Goal: Task Accomplishment & Management: Use online tool/utility

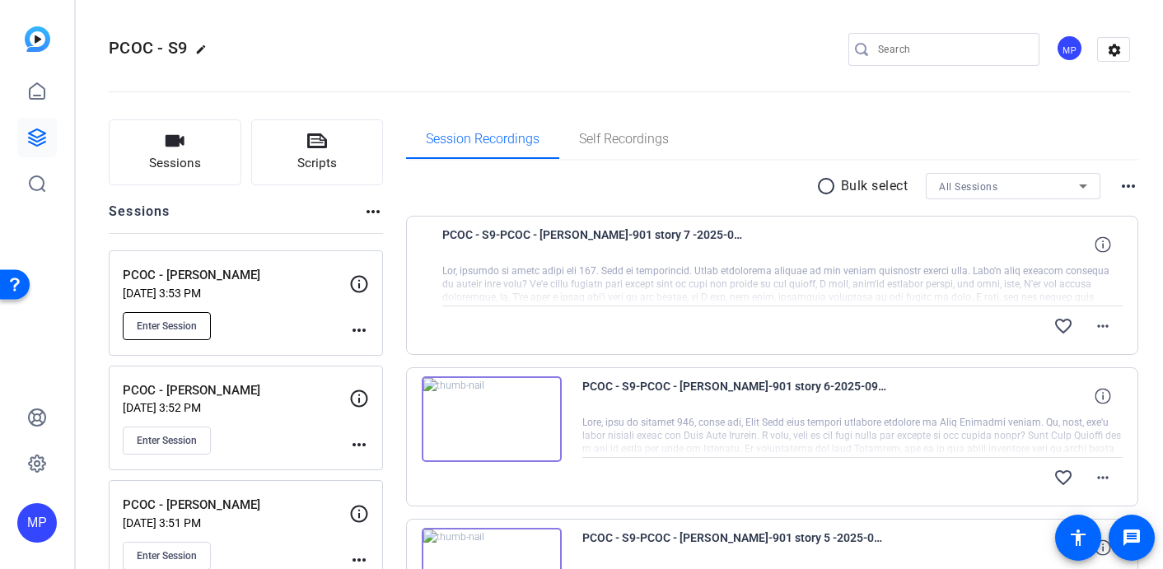
click at [166, 320] on span "Enter Session" at bounding box center [167, 326] width 60 height 13
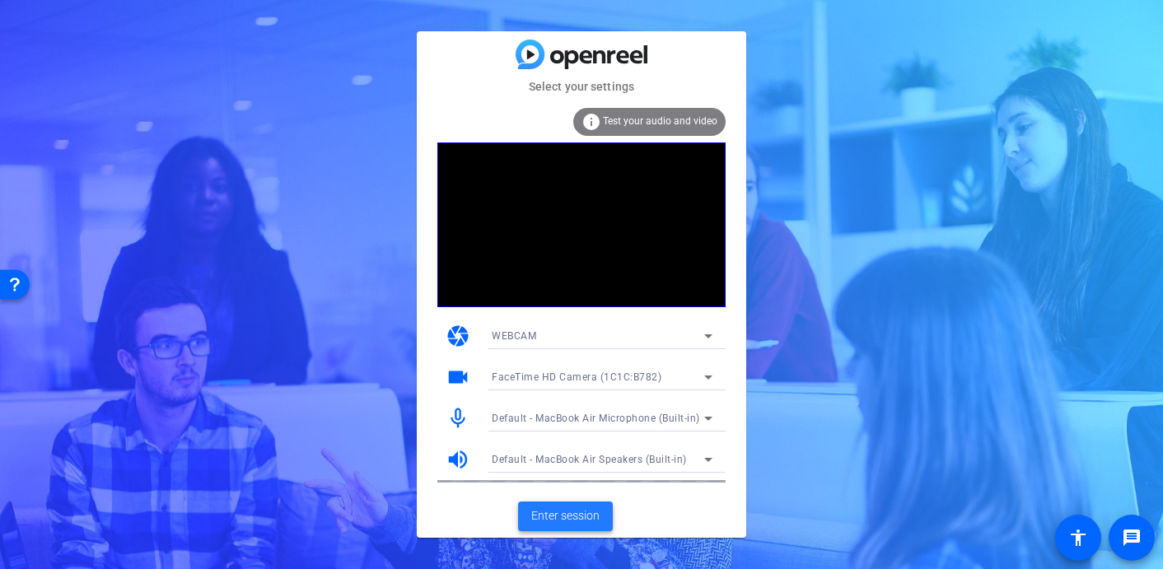
click at [550, 519] on span "Enter session" at bounding box center [565, 515] width 68 height 17
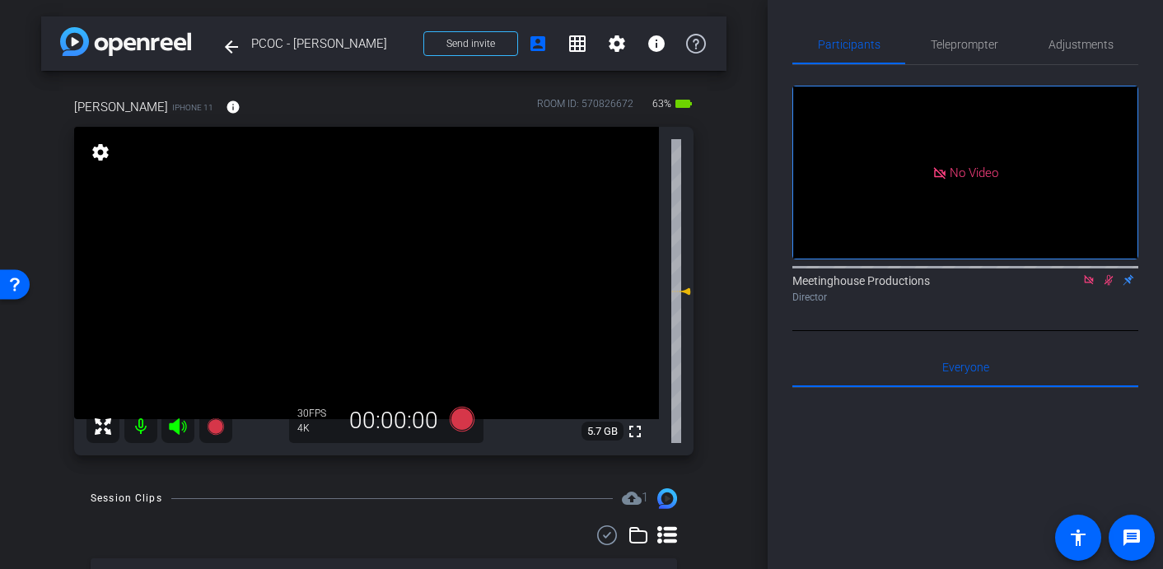
click at [1090, 286] on icon at bounding box center [1088, 280] width 13 height 12
click at [1071, 286] on icon at bounding box center [1068, 280] width 13 height 12
click at [1107, 286] on icon at bounding box center [1108, 280] width 13 height 12
click at [1088, 286] on icon at bounding box center [1088, 280] width 13 height 12
click at [749, 63] on div "arrow_back PCOC - [PERSON_NAME] Back to project Send invite account_box grid_on…" at bounding box center [384, 284] width 768 height 569
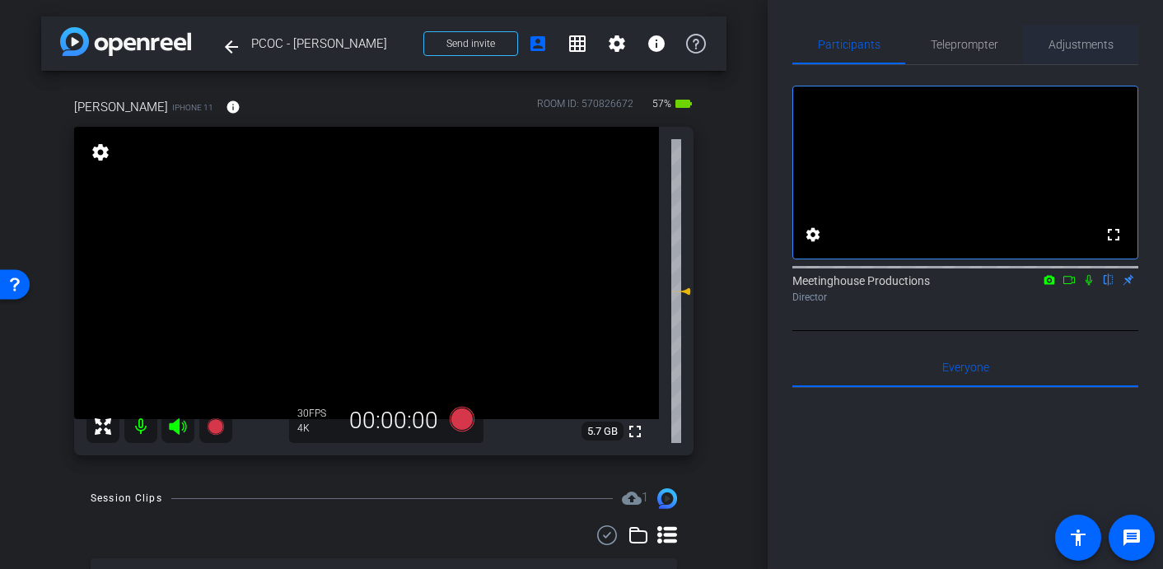
click at [1073, 48] on span "Adjustments" at bounding box center [1080, 45] width 65 height 12
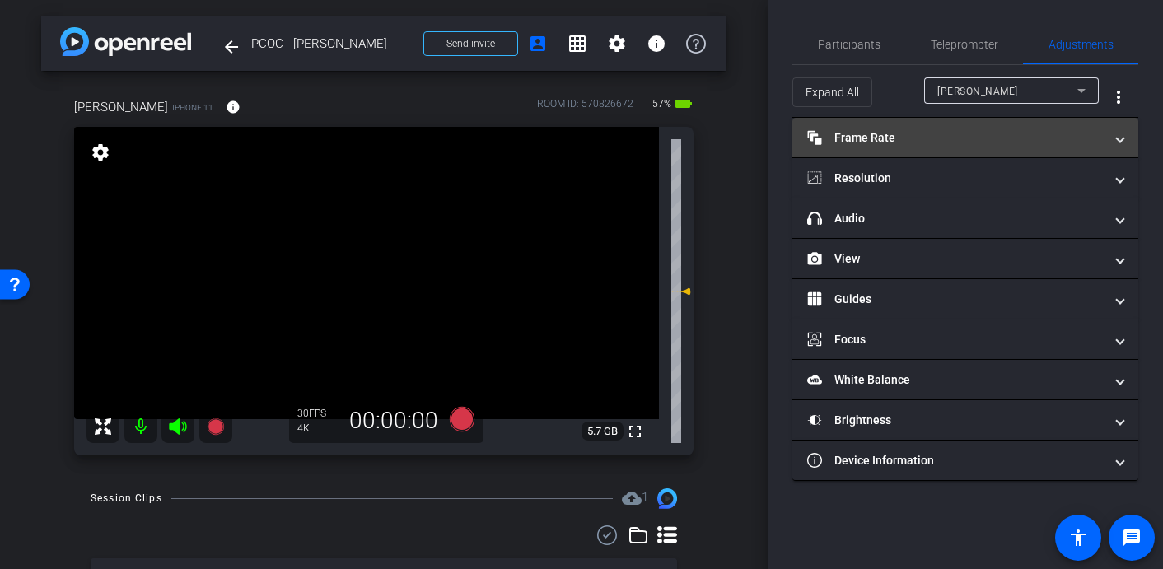
click at [857, 135] on mat-panel-title "Frame Rate Frame Rate" at bounding box center [955, 137] width 296 height 17
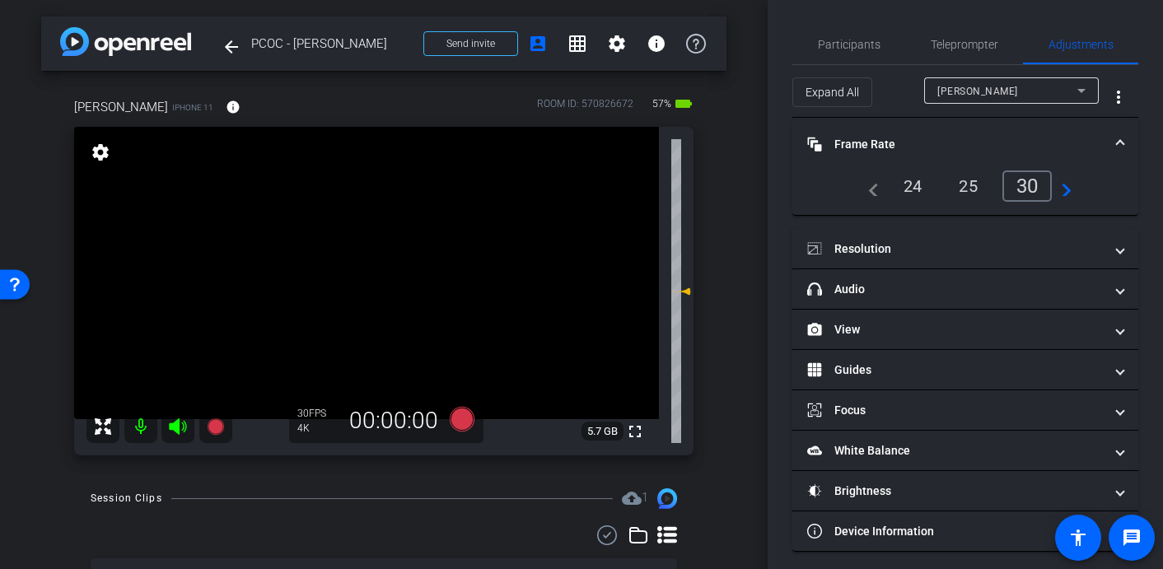
click at [1122, 141] on span at bounding box center [1120, 144] width 7 height 17
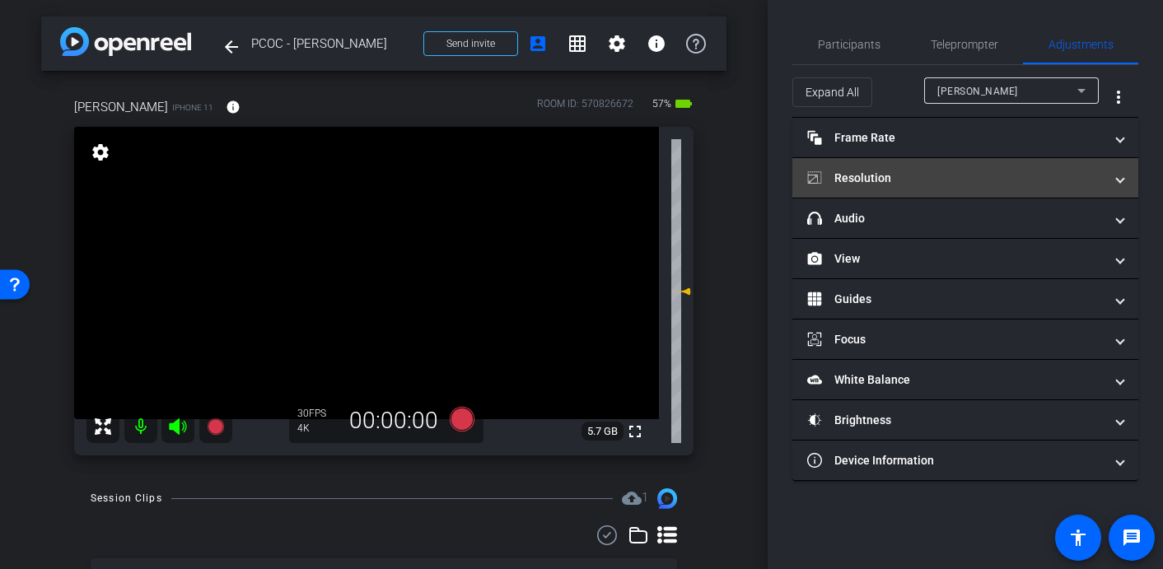
click at [1118, 185] on span at bounding box center [1120, 178] width 7 height 17
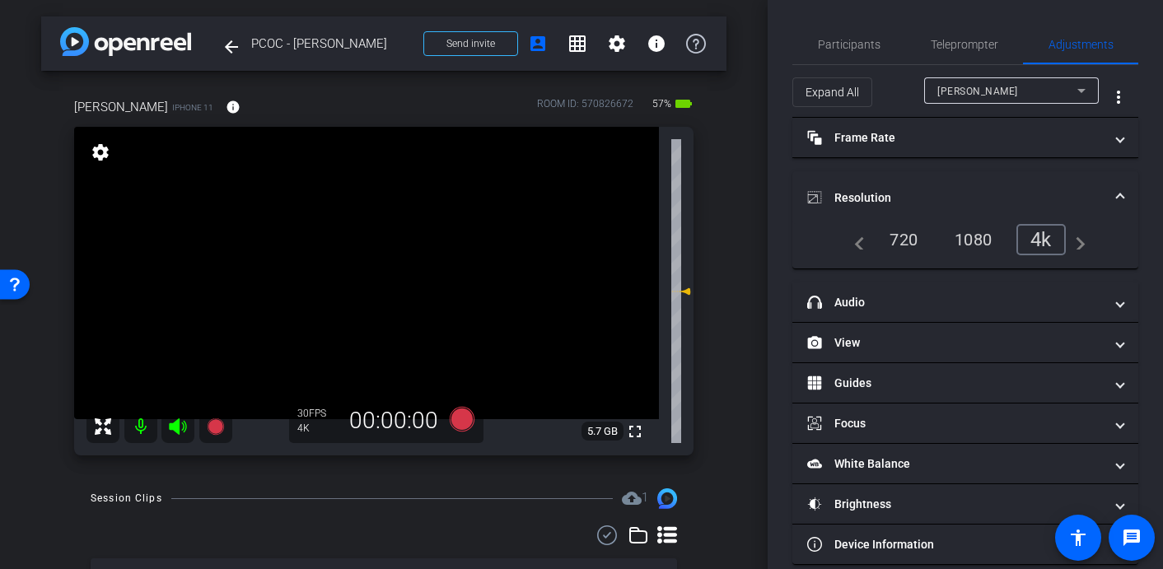
click at [1113, 200] on span "Resolution" at bounding box center [962, 197] width 310 height 17
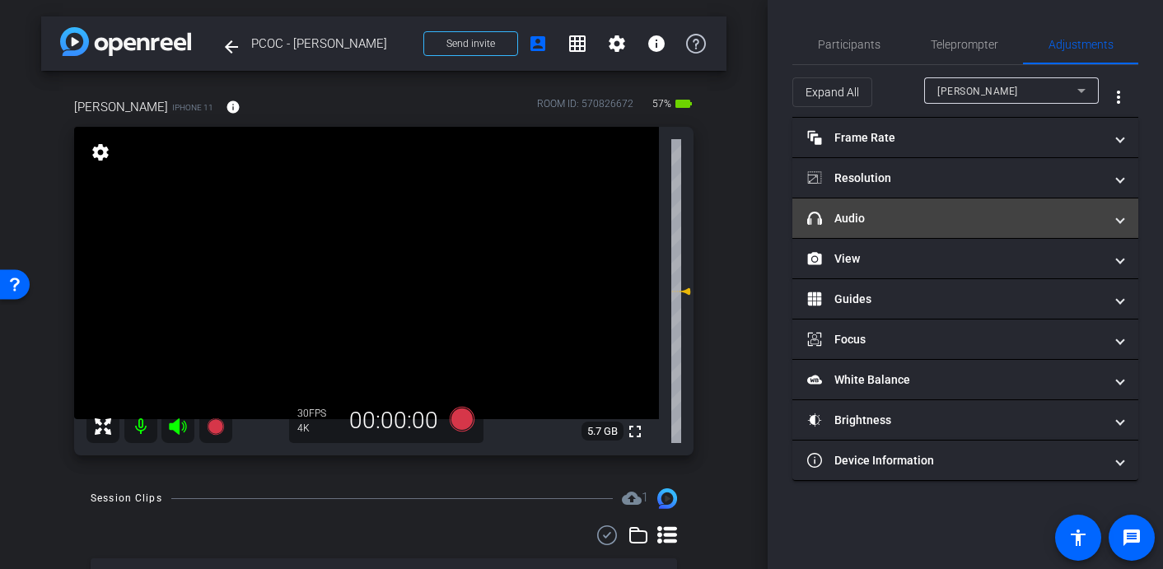
click at [1114, 205] on mat-expansion-panel-header "headphone icon Audio" at bounding box center [965, 218] width 346 height 40
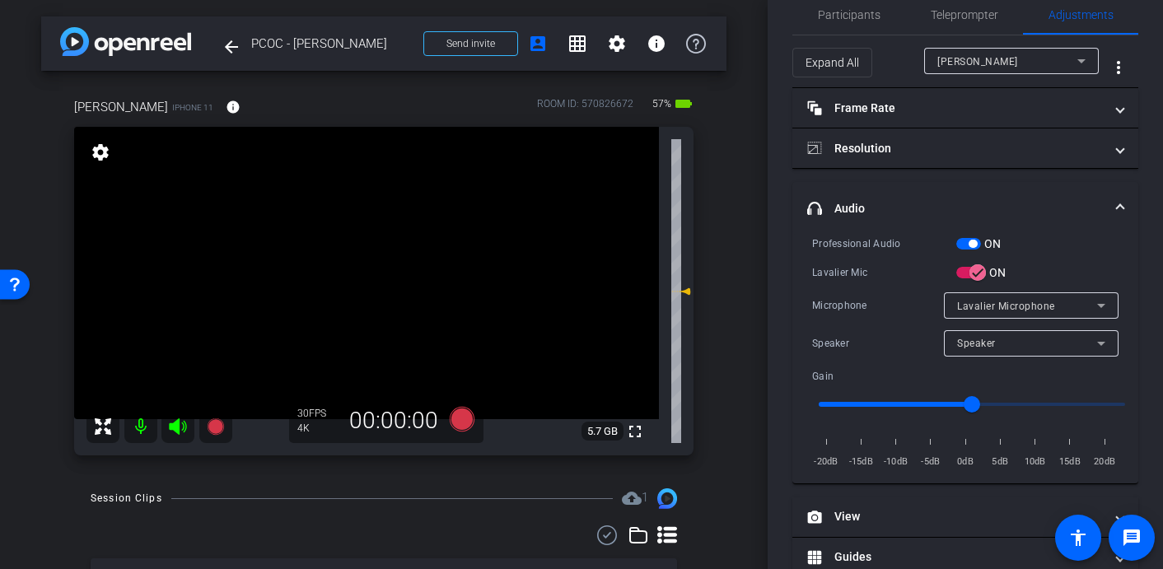
scroll to position [39, 0]
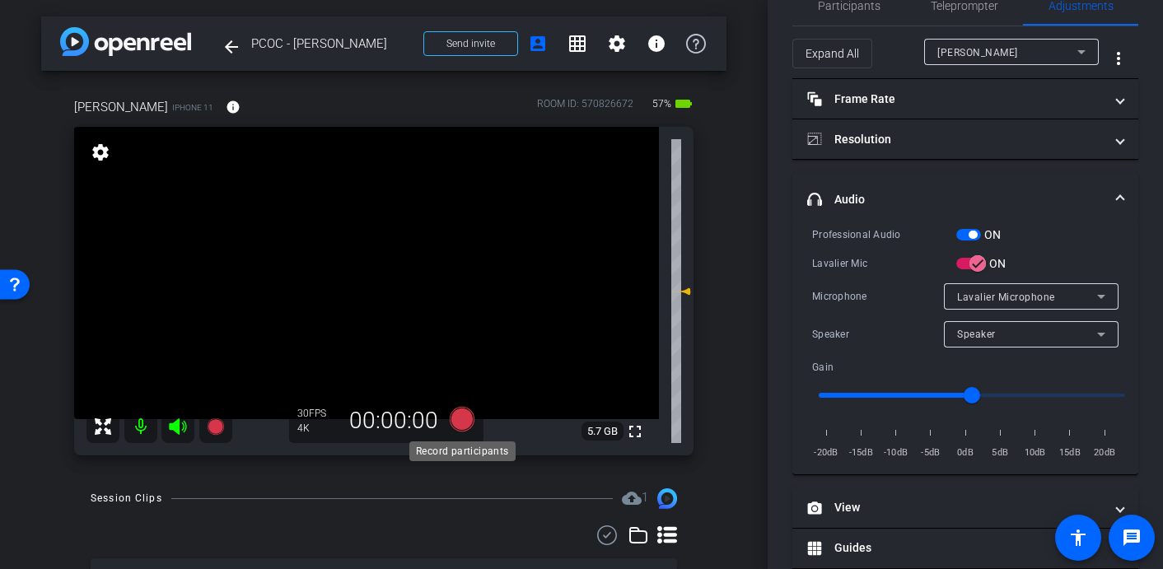
click at [460, 419] on icon at bounding box center [462, 419] width 25 height 25
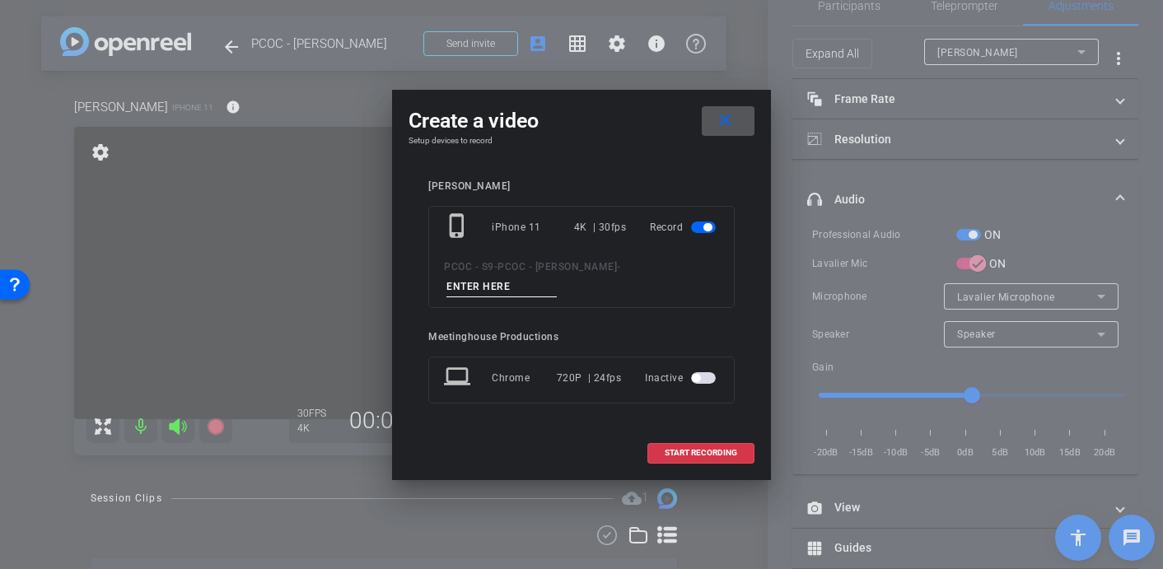
click at [483, 292] on input at bounding box center [501, 287] width 110 height 21
click at [485, 287] on input "902 - CLip 1" at bounding box center [501, 287] width 110 height 21
type input "902 - Clip 1"
click at [682, 451] on span "START RECORDING" at bounding box center [701, 453] width 72 height 8
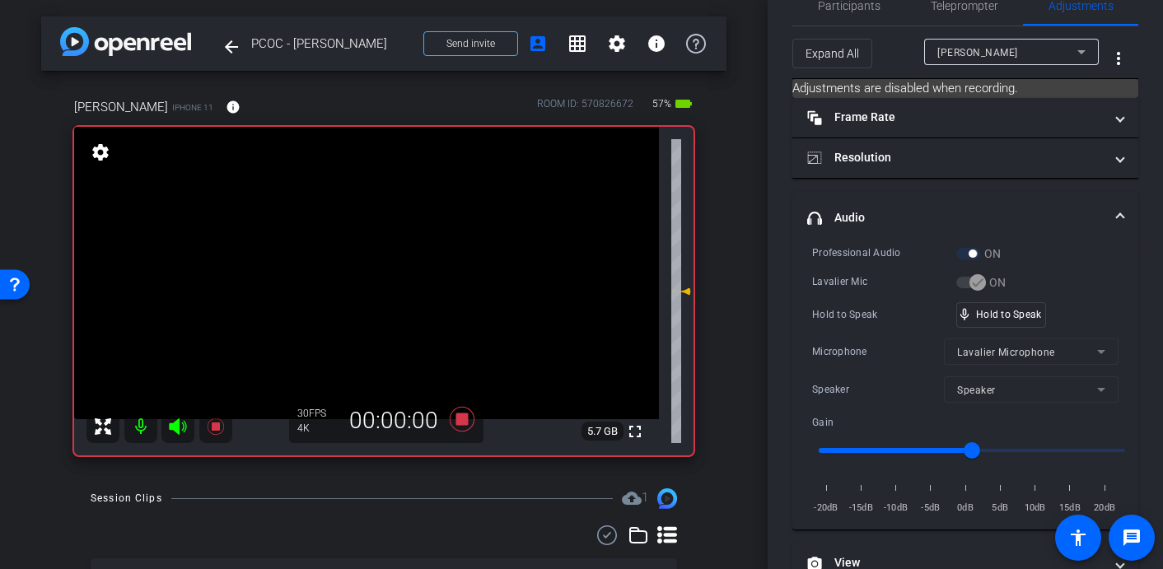
click at [375, 287] on video at bounding box center [366, 273] width 585 height 292
click at [383, 222] on video at bounding box center [366, 273] width 585 height 292
click at [385, 225] on video at bounding box center [366, 273] width 585 height 292
click at [388, 212] on video at bounding box center [366, 273] width 585 height 292
click at [378, 228] on video at bounding box center [366, 273] width 585 height 292
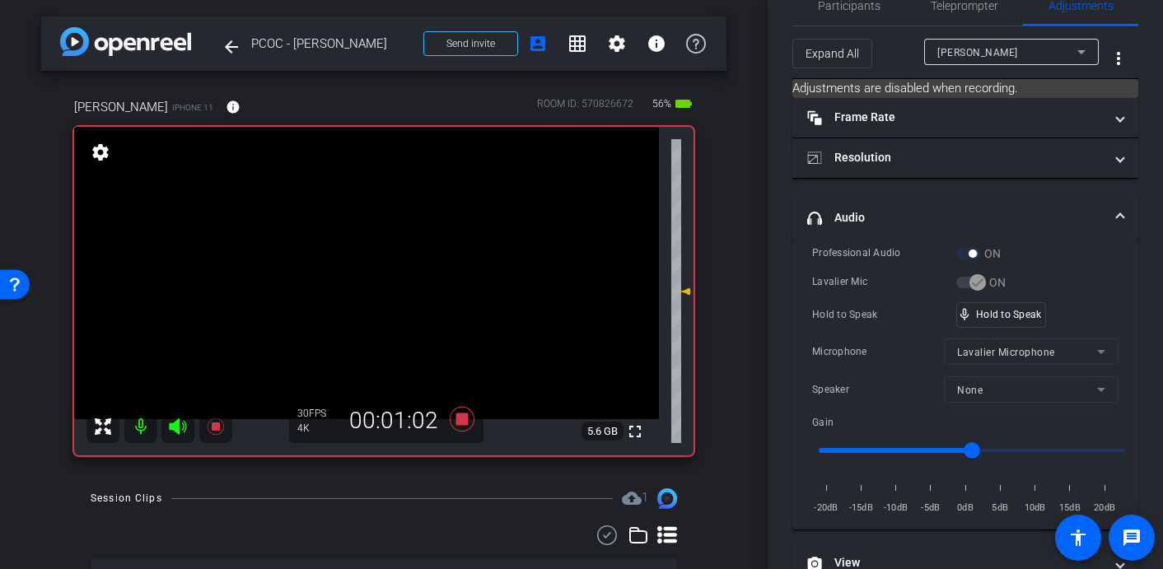
click at [372, 221] on video at bounding box center [366, 273] width 585 height 292
click at [371, 227] on video at bounding box center [366, 273] width 585 height 292
click at [373, 222] on video at bounding box center [366, 273] width 585 height 292
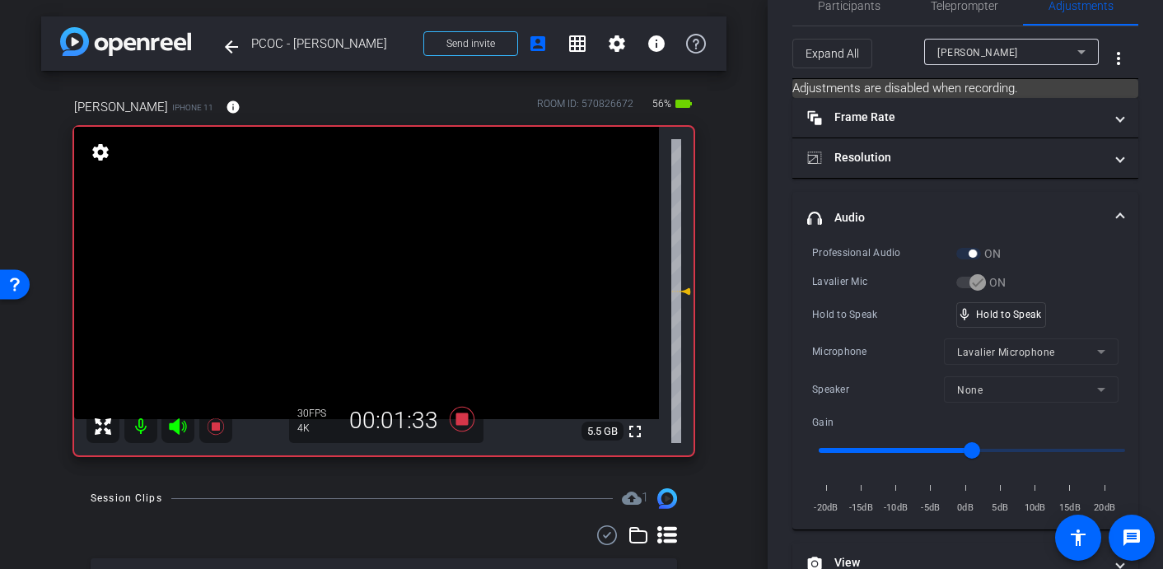
click at [375, 217] on video at bounding box center [366, 273] width 585 height 292
click at [370, 225] on video at bounding box center [366, 273] width 585 height 292
click at [371, 223] on video at bounding box center [366, 273] width 585 height 292
click at [373, 218] on video at bounding box center [366, 273] width 585 height 292
click at [383, 231] on video at bounding box center [366, 273] width 585 height 292
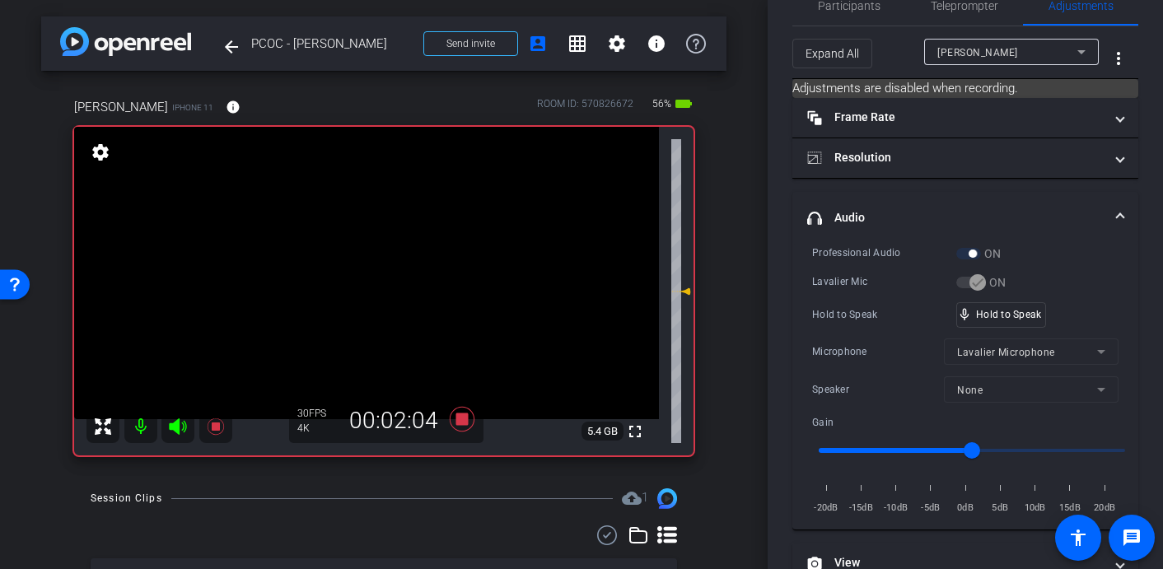
click at [374, 231] on video at bounding box center [366, 273] width 585 height 292
click at [385, 218] on video at bounding box center [366, 273] width 585 height 292
click at [376, 226] on video at bounding box center [366, 273] width 585 height 292
click at [378, 216] on video at bounding box center [366, 273] width 585 height 292
click at [367, 220] on video at bounding box center [366, 273] width 585 height 292
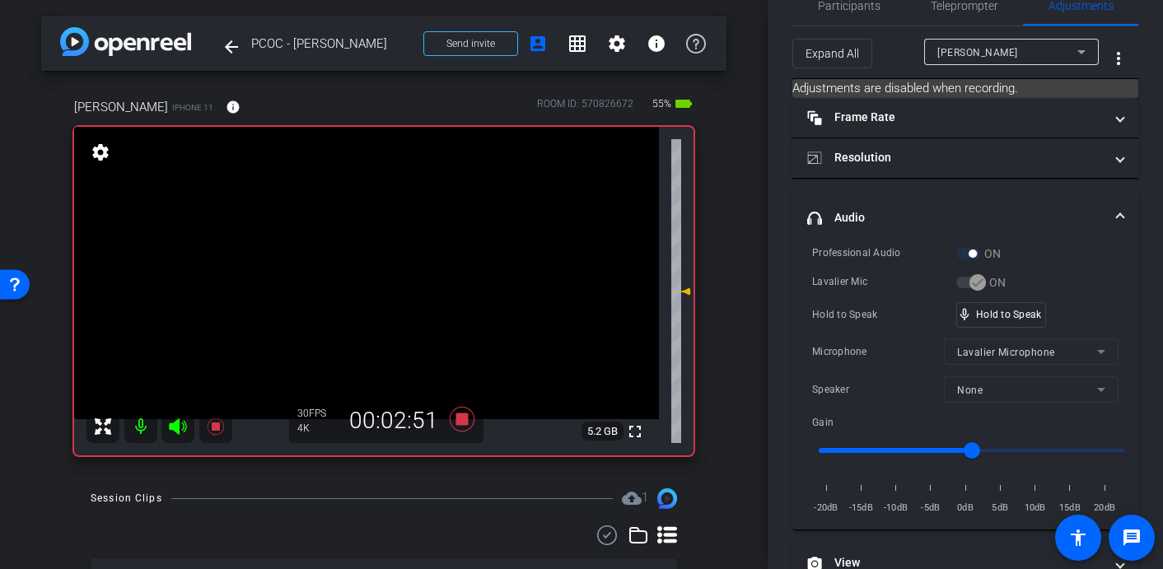
click at [373, 220] on video at bounding box center [366, 273] width 585 height 292
click at [375, 226] on video at bounding box center [366, 273] width 585 height 292
click at [362, 231] on video at bounding box center [366, 273] width 585 height 292
click at [379, 226] on video at bounding box center [366, 273] width 585 height 292
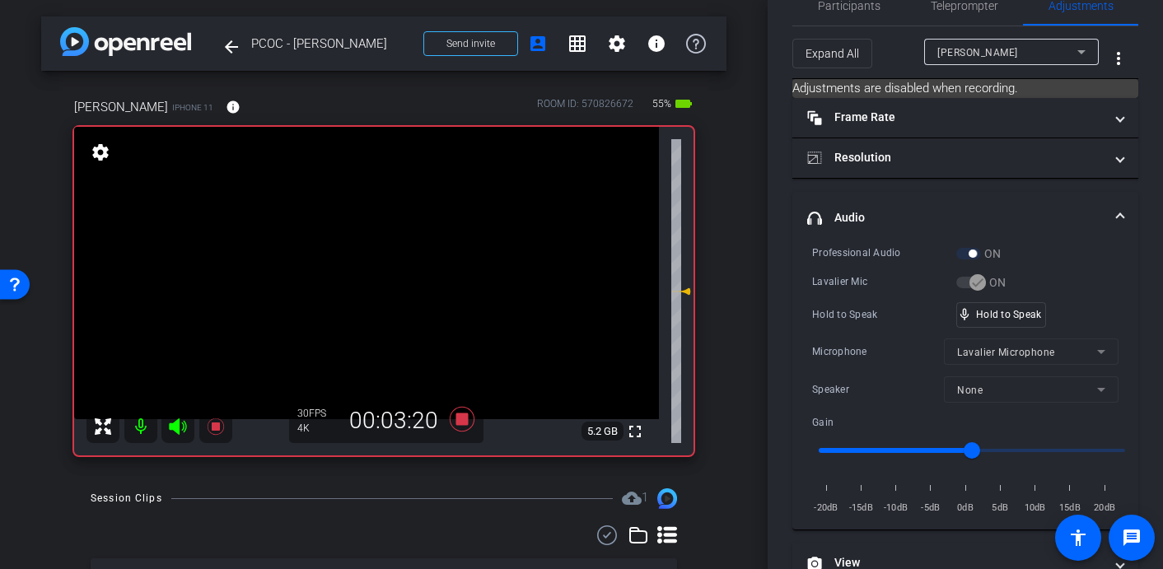
click at [367, 223] on video at bounding box center [366, 273] width 585 height 292
click at [371, 224] on video at bounding box center [366, 273] width 585 height 292
click at [371, 232] on video at bounding box center [366, 273] width 585 height 292
click at [380, 219] on video at bounding box center [366, 273] width 585 height 292
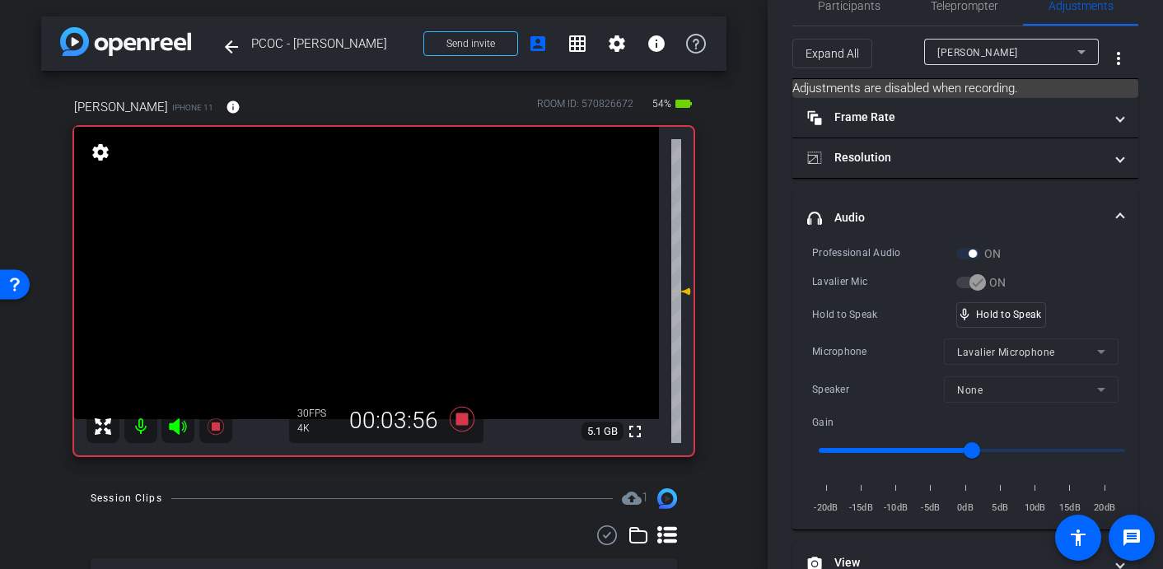
click at [375, 226] on video at bounding box center [366, 273] width 585 height 292
click at [374, 222] on video at bounding box center [366, 273] width 585 height 292
click at [374, 209] on video at bounding box center [366, 273] width 585 height 292
click at [374, 226] on video at bounding box center [366, 273] width 585 height 292
click at [373, 216] on video at bounding box center [366, 273] width 585 height 292
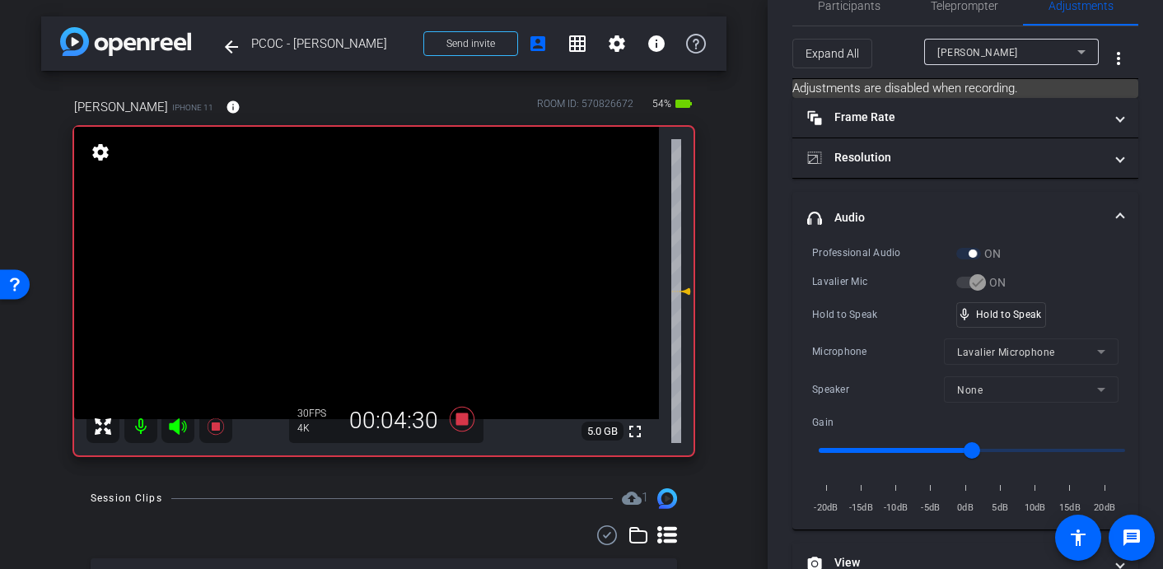
click at [374, 231] on video at bounding box center [366, 273] width 585 height 292
click at [367, 216] on video at bounding box center [366, 273] width 585 height 292
click at [368, 227] on video at bounding box center [366, 273] width 585 height 292
click at [363, 224] on video at bounding box center [366, 273] width 585 height 292
click at [362, 231] on video at bounding box center [366, 273] width 585 height 292
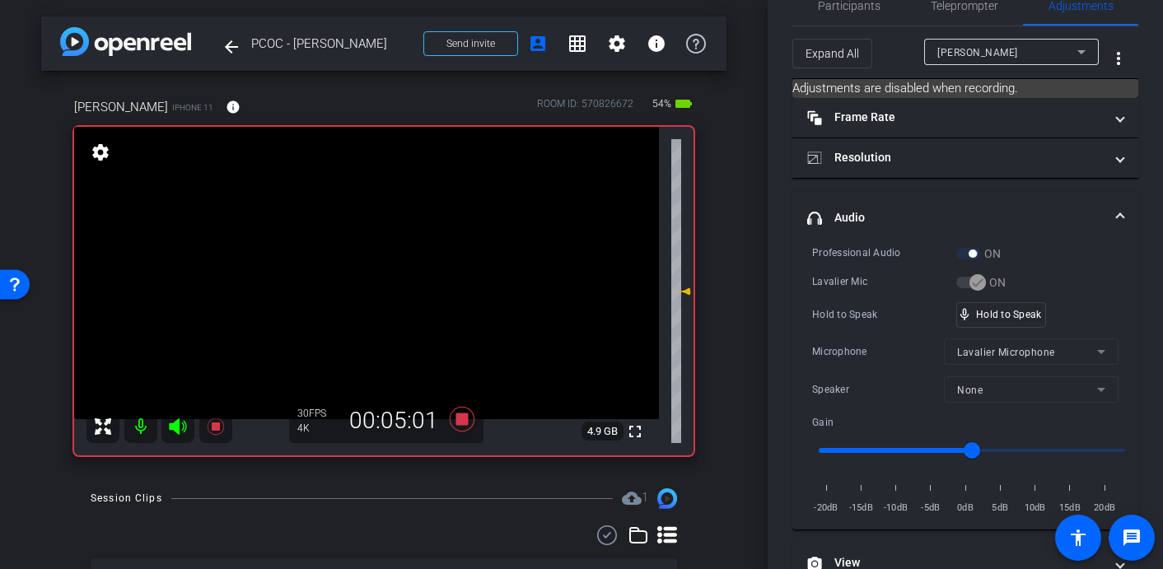
click at [378, 223] on video at bounding box center [366, 273] width 585 height 292
click at [377, 228] on video at bounding box center [366, 273] width 585 height 292
click at [377, 231] on video at bounding box center [366, 273] width 585 height 292
click at [375, 226] on video at bounding box center [366, 273] width 585 height 292
click at [362, 231] on video at bounding box center [366, 273] width 585 height 292
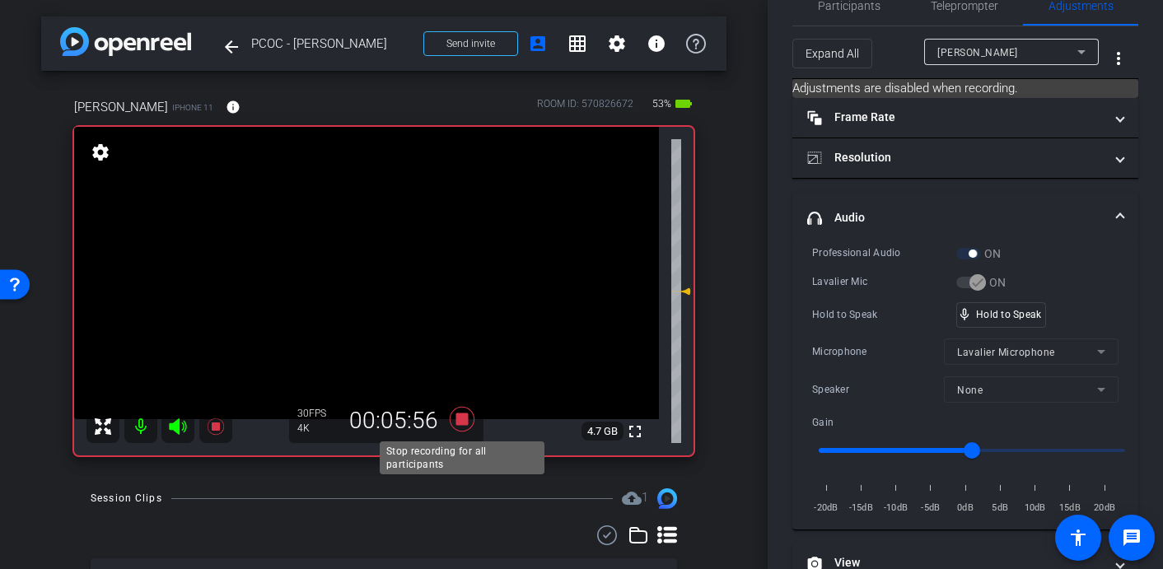
click at [464, 418] on icon at bounding box center [462, 419] width 25 height 25
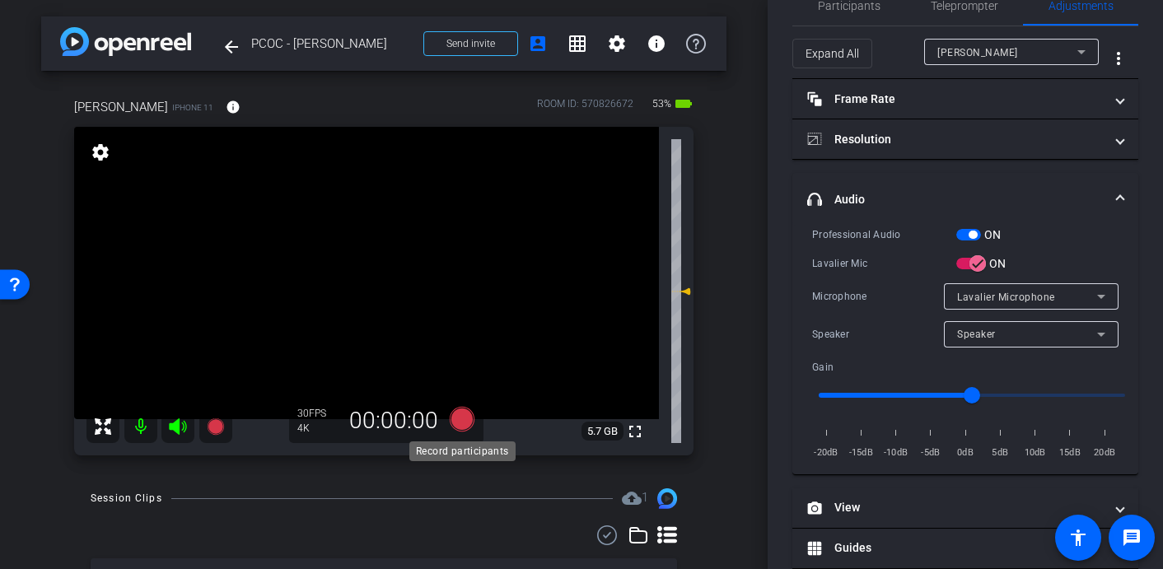
click at [463, 421] on icon at bounding box center [462, 419] width 25 height 25
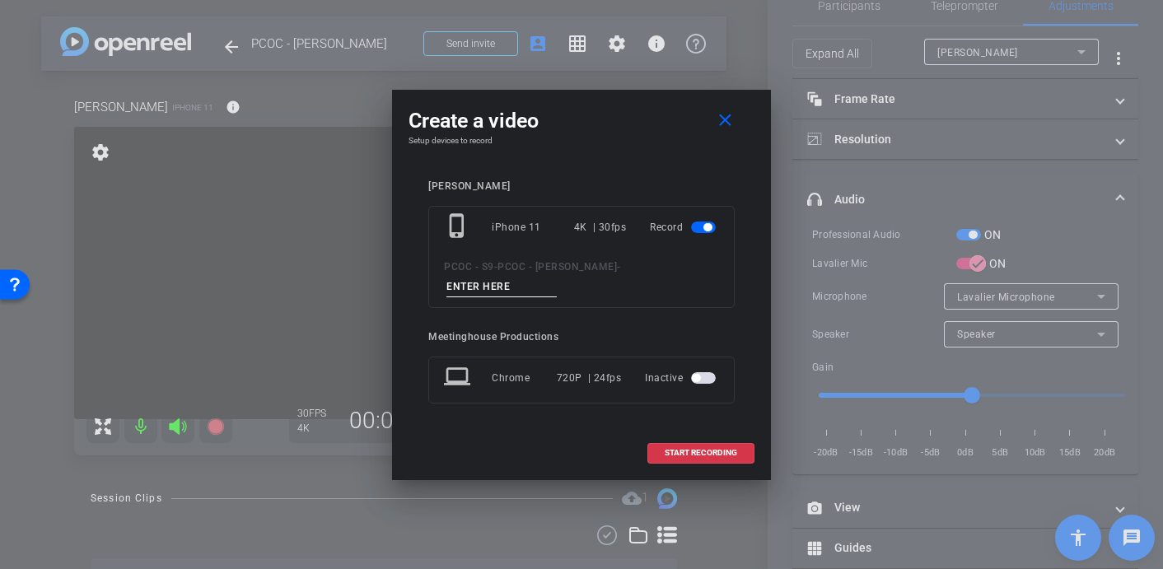
click at [497, 282] on input at bounding box center [501, 287] width 110 height 21
type input "902 - Clip 2"
click at [682, 454] on span "START RECORDING" at bounding box center [701, 453] width 72 height 8
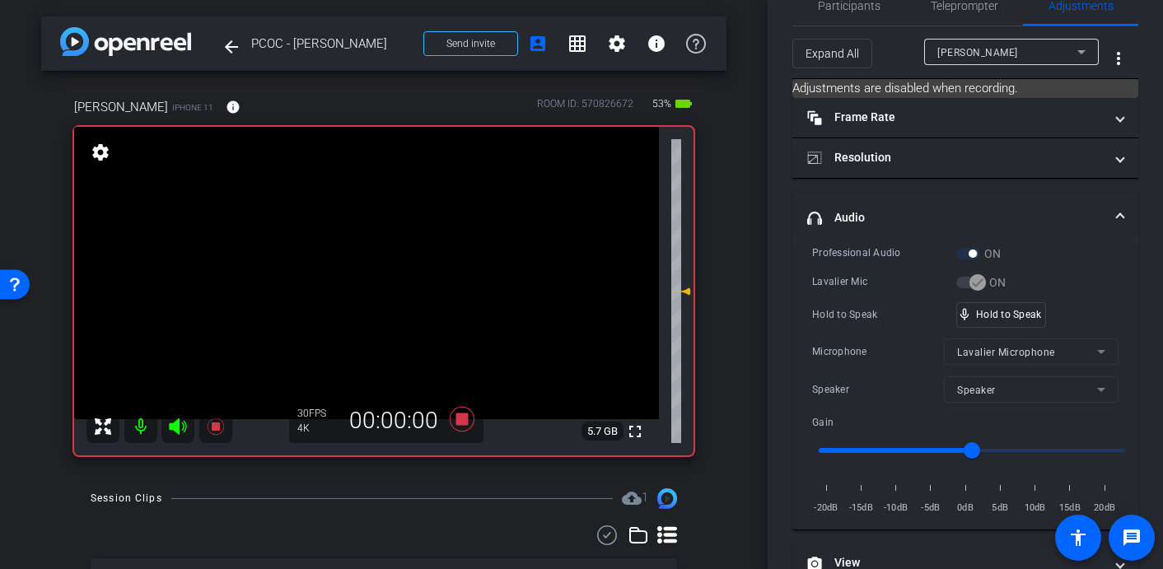
click at [426, 242] on video at bounding box center [366, 273] width 585 height 292
click at [386, 209] on video at bounding box center [366, 273] width 585 height 292
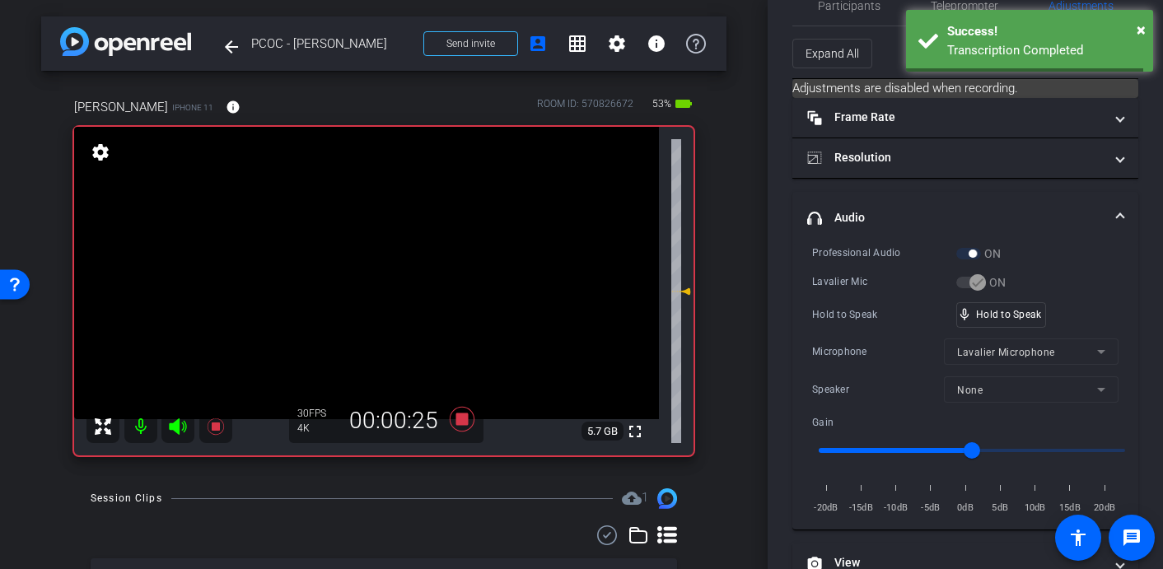
click at [376, 216] on video at bounding box center [366, 273] width 585 height 292
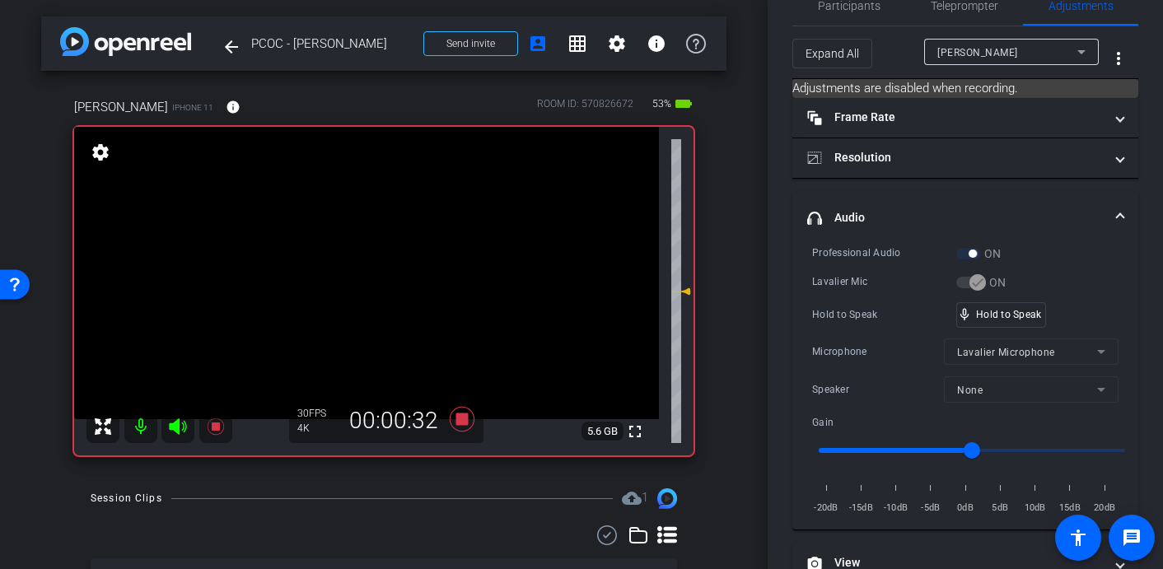
click at [375, 222] on video at bounding box center [366, 273] width 585 height 292
click at [392, 226] on video at bounding box center [366, 273] width 585 height 292
click at [377, 227] on video at bounding box center [366, 273] width 585 height 292
click at [376, 221] on video at bounding box center [366, 273] width 585 height 292
click at [375, 227] on video at bounding box center [366, 273] width 585 height 292
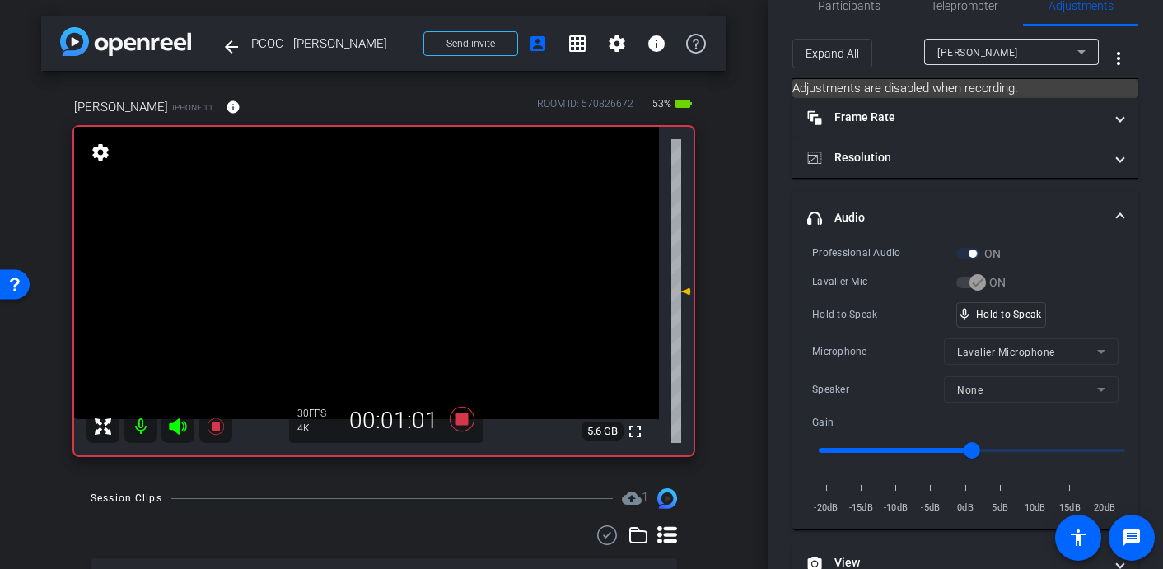
click at [368, 226] on video at bounding box center [366, 273] width 585 height 292
click at [392, 217] on video at bounding box center [366, 273] width 585 height 292
click at [371, 237] on video at bounding box center [366, 273] width 585 height 292
click at [352, 216] on video at bounding box center [366, 273] width 585 height 292
click at [353, 226] on video at bounding box center [366, 273] width 585 height 292
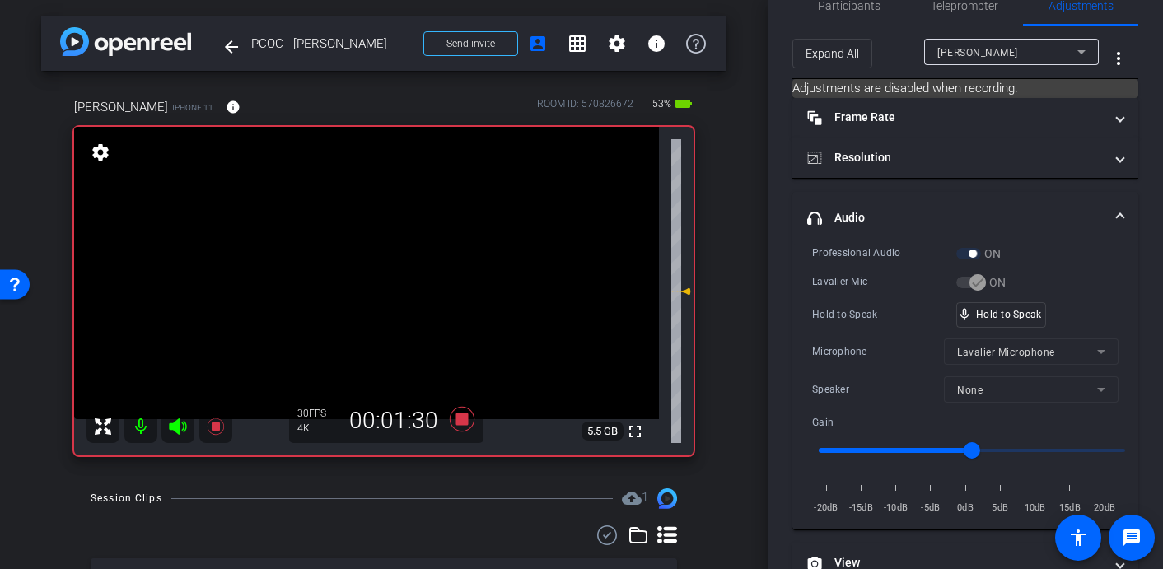
click at [366, 212] on video at bounding box center [366, 273] width 585 height 292
click at [363, 222] on video at bounding box center [366, 273] width 585 height 292
click at [364, 223] on video at bounding box center [366, 273] width 585 height 292
click at [376, 218] on video at bounding box center [366, 273] width 585 height 292
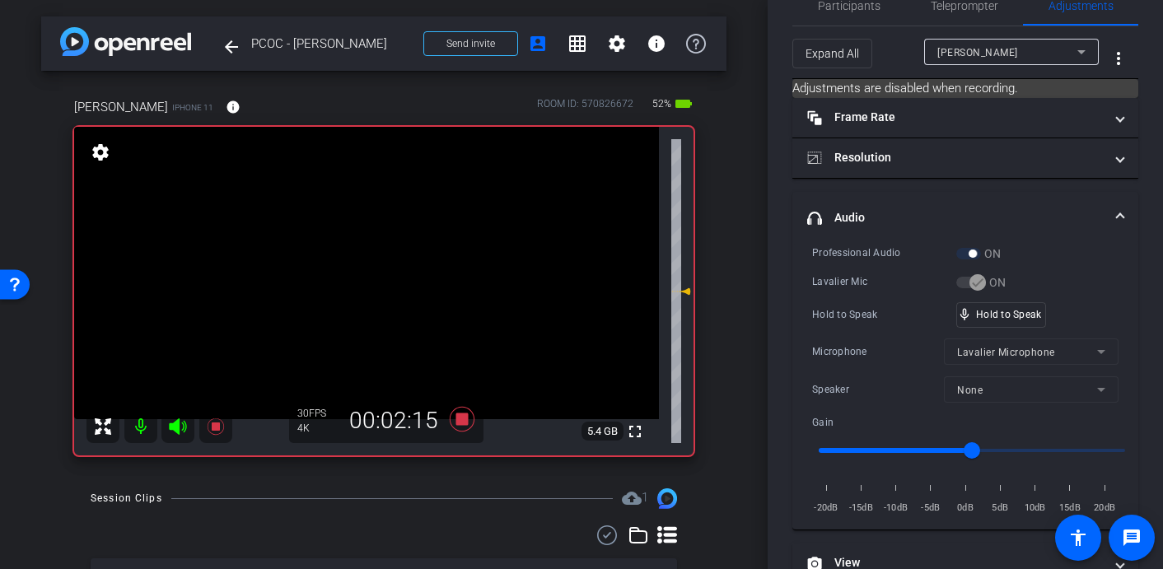
click at [377, 221] on video at bounding box center [366, 273] width 585 height 292
click at [367, 224] on video at bounding box center [366, 273] width 585 height 292
click at [366, 230] on video at bounding box center [366, 273] width 585 height 292
click at [353, 214] on video at bounding box center [366, 273] width 585 height 292
click at [380, 219] on video at bounding box center [366, 273] width 585 height 292
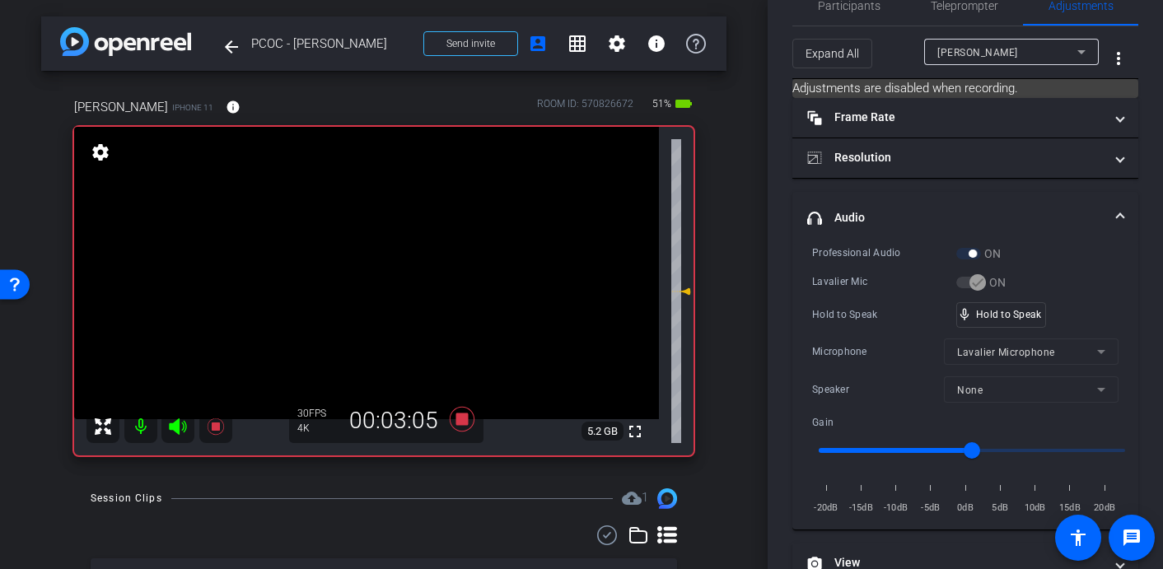
click at [383, 240] on video at bounding box center [366, 273] width 585 height 292
click at [383, 220] on video at bounding box center [366, 273] width 585 height 292
click at [380, 212] on video at bounding box center [366, 273] width 585 height 292
click at [376, 226] on video at bounding box center [366, 273] width 585 height 292
click at [371, 226] on video at bounding box center [366, 273] width 585 height 292
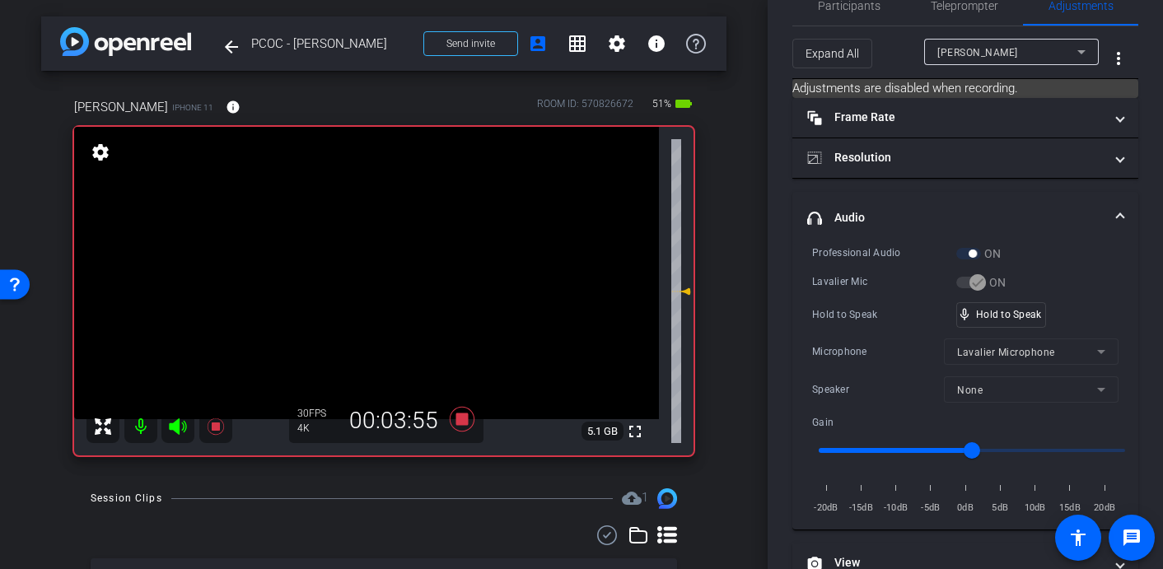
click at [360, 211] on video at bounding box center [366, 273] width 585 height 292
click at [383, 215] on video at bounding box center [366, 273] width 585 height 292
click at [392, 226] on video at bounding box center [366, 273] width 585 height 292
click at [338, 222] on video at bounding box center [366, 273] width 585 height 292
click at [372, 216] on video at bounding box center [366, 273] width 585 height 292
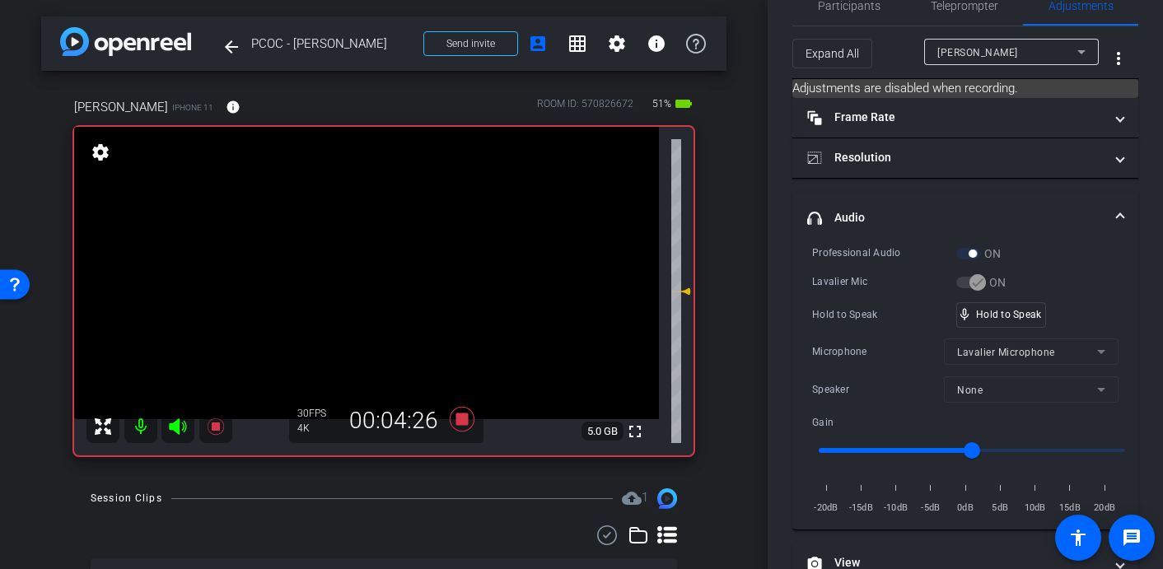
click at [374, 238] on video at bounding box center [366, 273] width 585 height 292
click at [374, 223] on video at bounding box center [366, 273] width 585 height 292
click at [372, 215] on video at bounding box center [366, 273] width 585 height 292
click at [371, 221] on video at bounding box center [366, 273] width 585 height 292
click at [374, 231] on video at bounding box center [366, 273] width 585 height 292
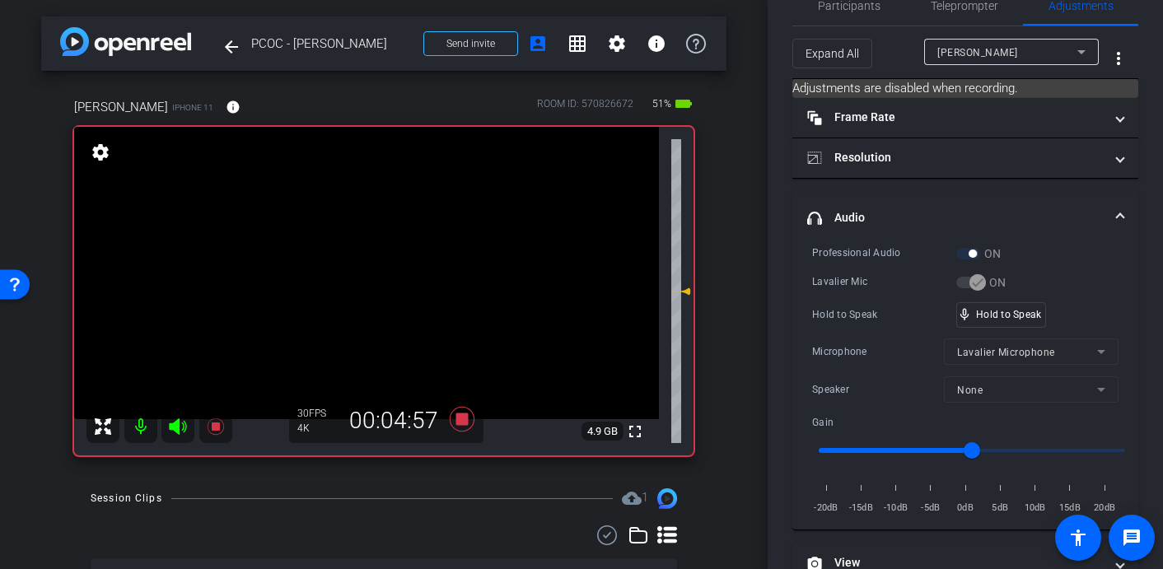
click at [378, 225] on video at bounding box center [366, 273] width 585 height 292
click at [366, 217] on video at bounding box center [366, 273] width 585 height 292
click at [376, 222] on video at bounding box center [366, 273] width 585 height 292
click at [383, 210] on video at bounding box center [366, 273] width 585 height 292
click at [382, 213] on video at bounding box center [366, 273] width 585 height 292
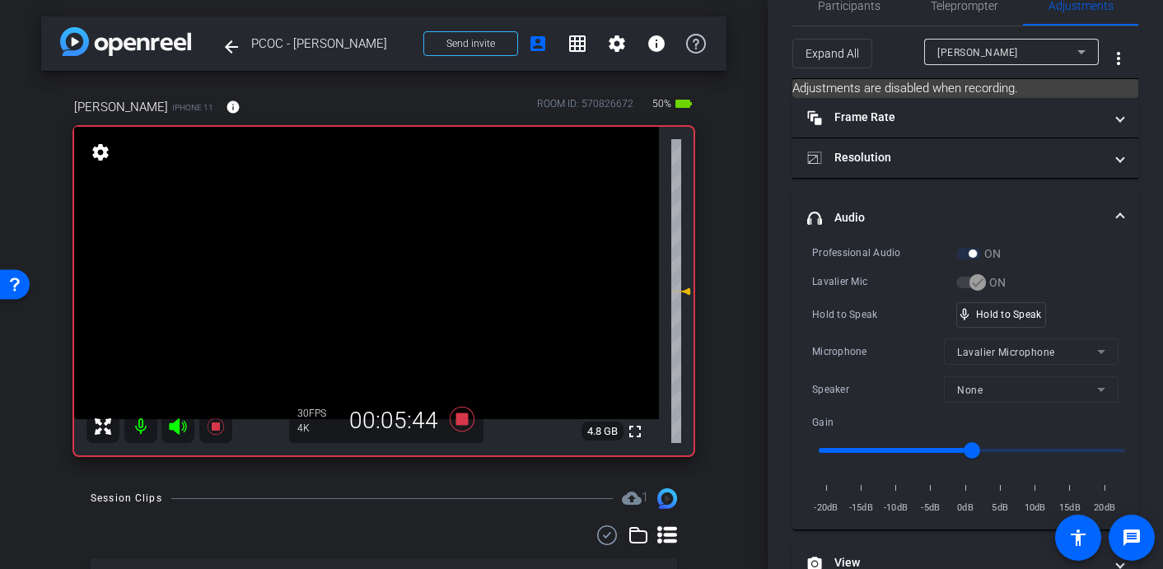
click at [384, 231] on video at bounding box center [366, 273] width 585 height 292
click at [376, 224] on video at bounding box center [366, 273] width 585 height 292
click at [394, 227] on video at bounding box center [366, 273] width 585 height 292
click at [365, 230] on video at bounding box center [366, 273] width 585 height 292
click at [395, 224] on video at bounding box center [366, 273] width 585 height 292
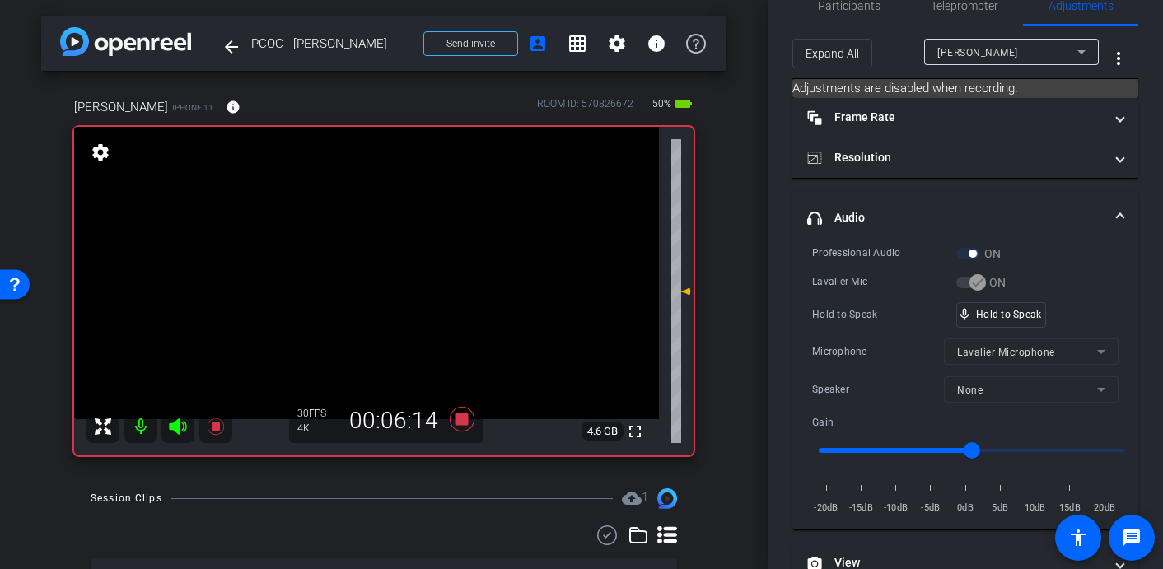
click at [385, 228] on video at bounding box center [366, 273] width 585 height 292
click at [382, 220] on video at bounding box center [366, 273] width 585 height 292
click at [369, 226] on video at bounding box center [366, 273] width 585 height 292
click at [376, 233] on video at bounding box center [366, 273] width 585 height 292
click at [343, 229] on video at bounding box center [366, 273] width 585 height 292
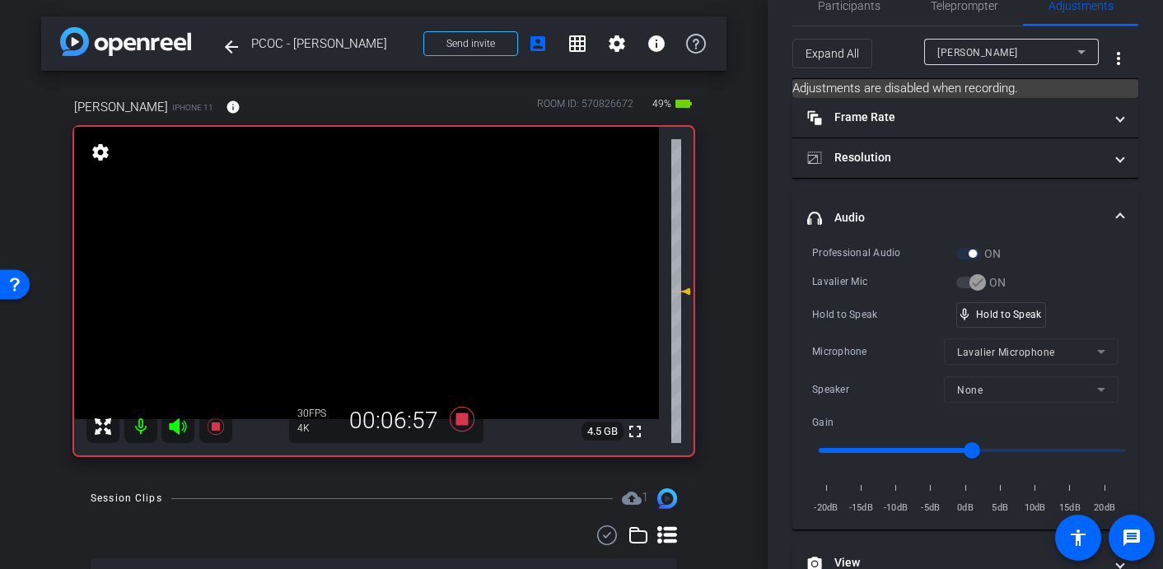
click at [366, 214] on video at bounding box center [366, 273] width 585 height 292
click at [354, 226] on video at bounding box center [366, 273] width 585 height 292
click at [366, 220] on video at bounding box center [366, 273] width 585 height 292
click at [383, 238] on video at bounding box center [366, 273] width 585 height 292
click at [366, 218] on video at bounding box center [366, 273] width 585 height 292
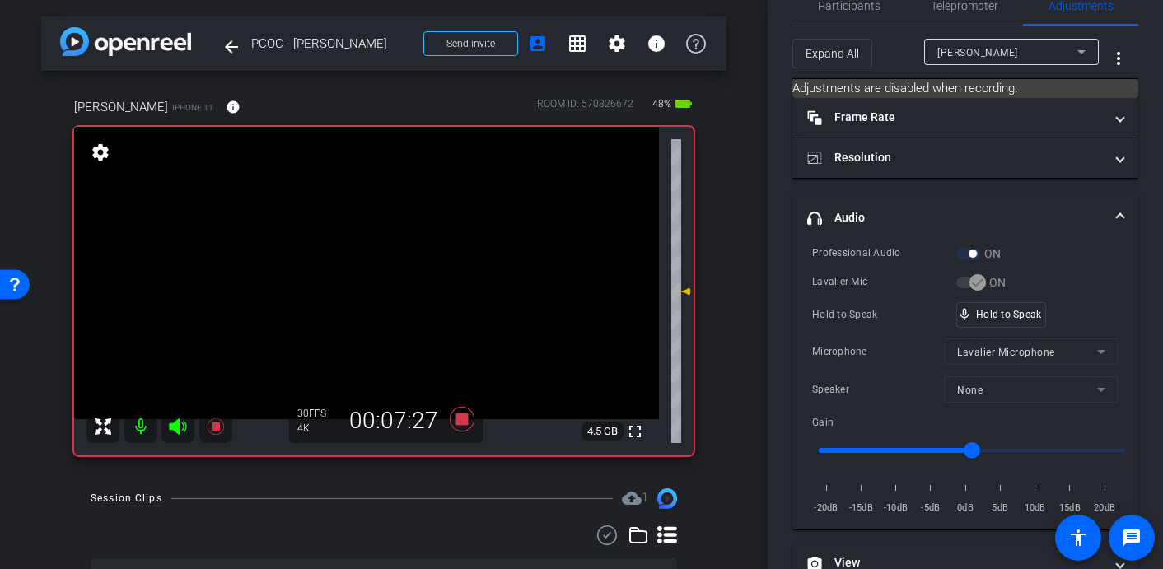
click at [384, 212] on video at bounding box center [366, 273] width 585 height 292
click at [378, 220] on video at bounding box center [366, 273] width 585 height 292
click at [463, 418] on icon at bounding box center [462, 419] width 25 height 25
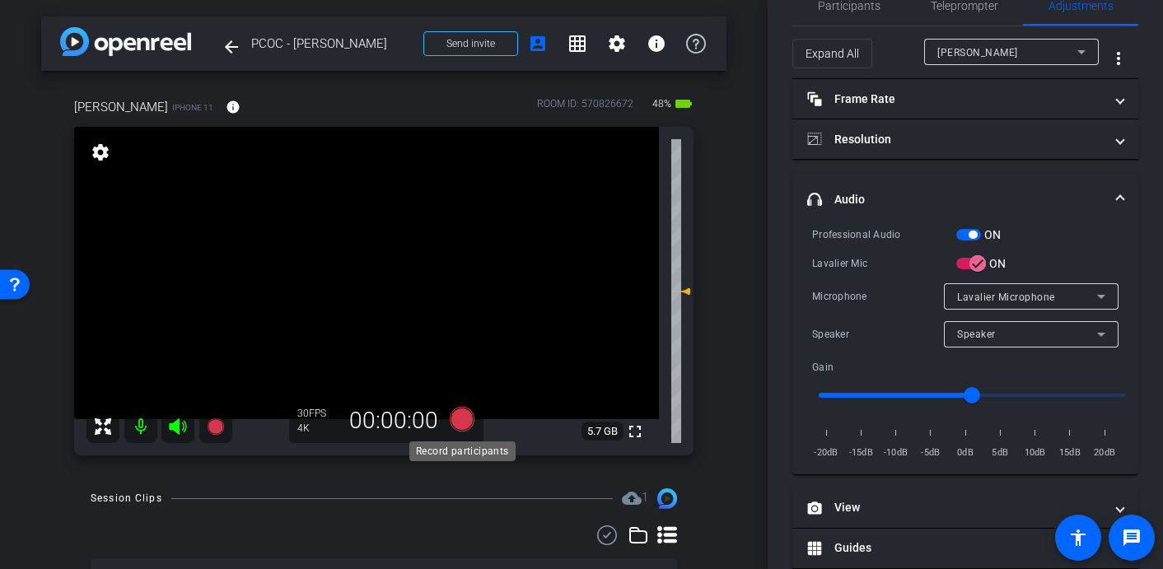
click at [467, 419] on icon at bounding box center [462, 419] width 25 height 25
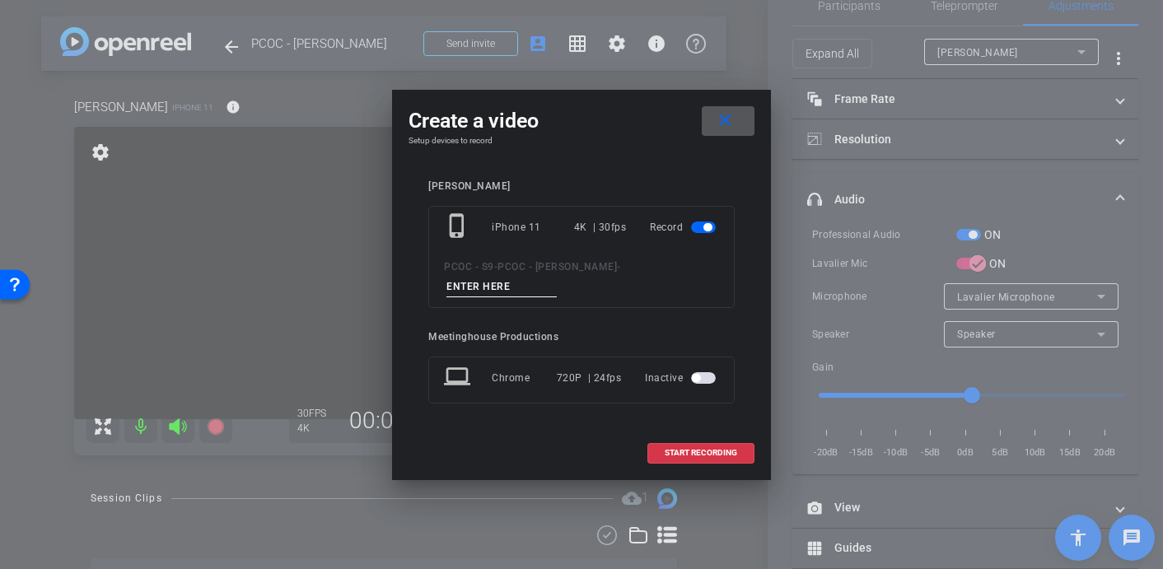
click at [505, 286] on input at bounding box center [501, 287] width 110 height 21
type input "902 - Clip 3"
click at [698, 450] on span "START RECORDING" at bounding box center [701, 453] width 72 height 8
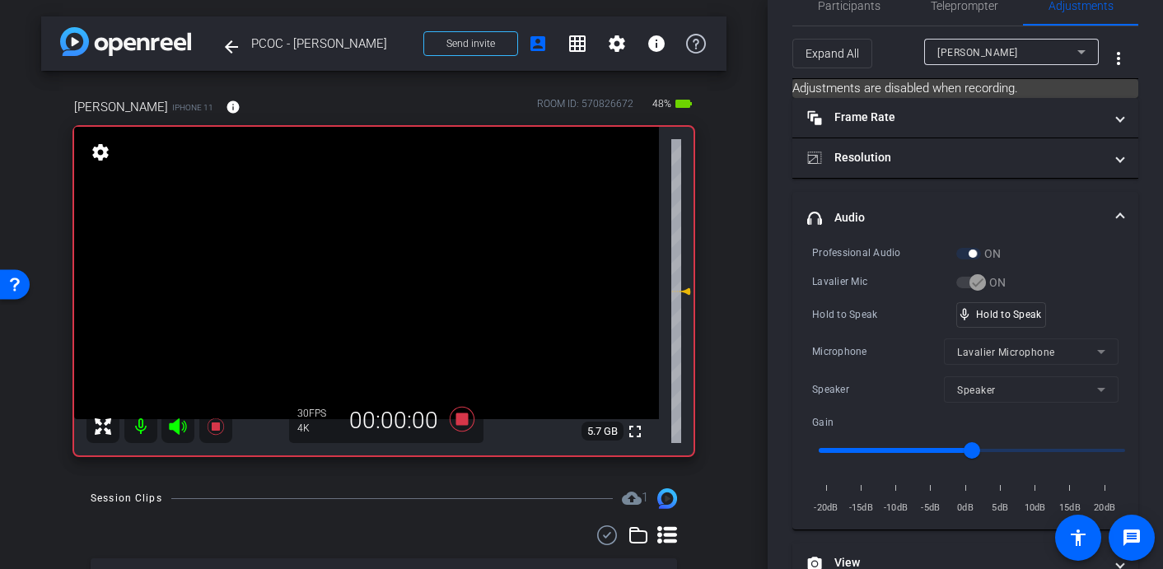
click at [373, 264] on video at bounding box center [366, 273] width 585 height 292
click at [399, 224] on video at bounding box center [366, 273] width 585 height 292
click at [366, 226] on video at bounding box center [366, 273] width 585 height 292
click at [380, 219] on video at bounding box center [366, 273] width 585 height 292
click at [365, 214] on video at bounding box center [366, 273] width 585 height 292
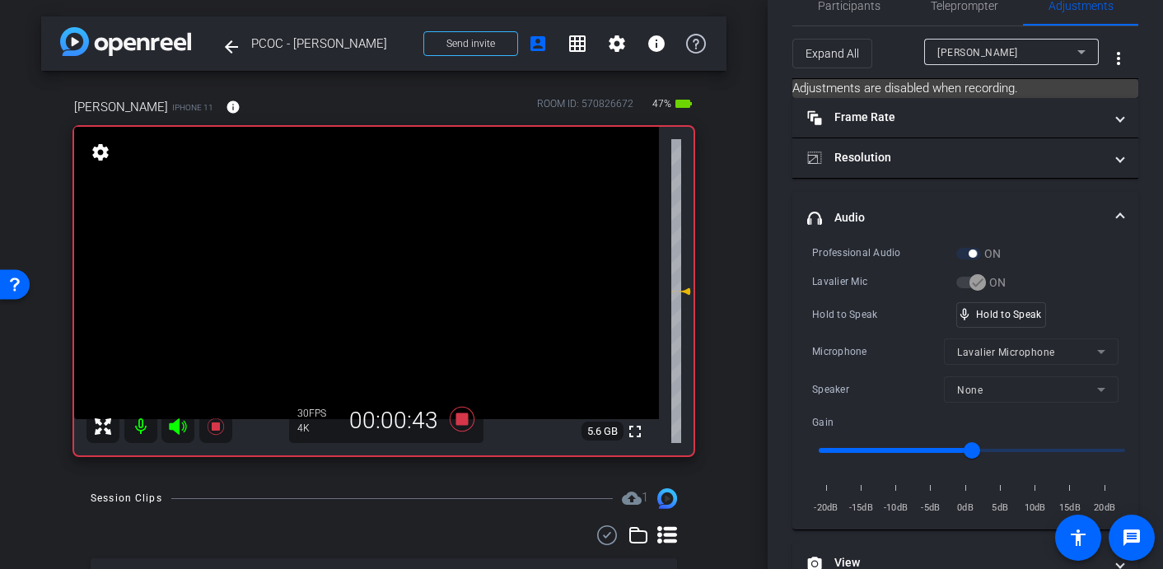
click at [376, 221] on video at bounding box center [366, 273] width 585 height 292
click at [374, 231] on video at bounding box center [366, 273] width 585 height 292
click at [374, 219] on video at bounding box center [366, 273] width 585 height 292
click at [371, 221] on video at bounding box center [366, 273] width 585 height 292
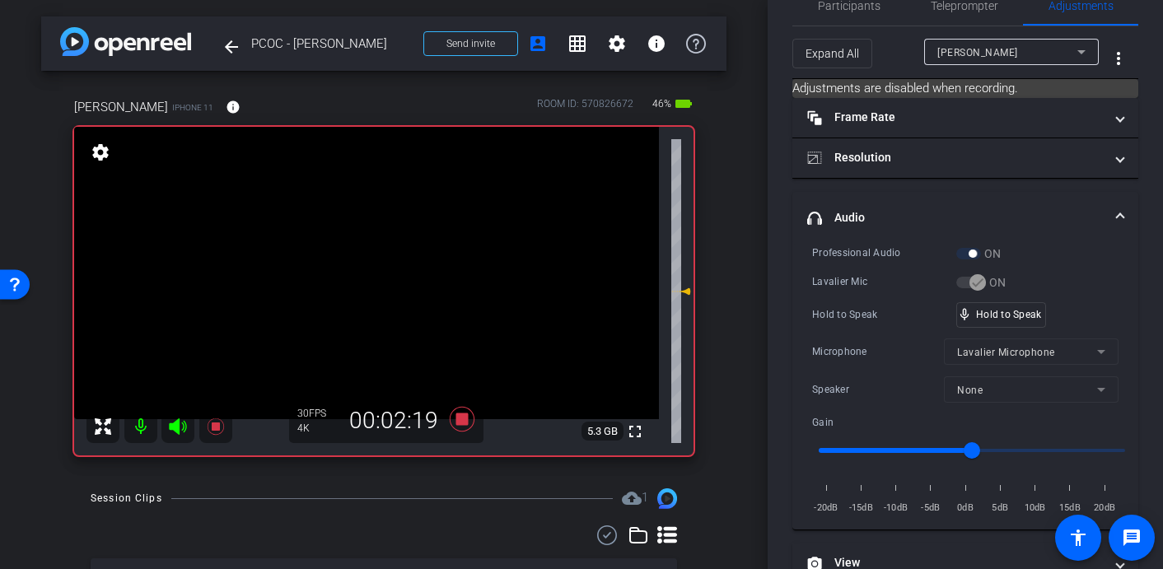
click at [378, 225] on video at bounding box center [366, 273] width 585 height 292
click at [370, 224] on video at bounding box center [366, 273] width 585 height 292
click at [371, 227] on video at bounding box center [366, 273] width 585 height 292
click at [376, 219] on video at bounding box center [366, 273] width 585 height 292
click at [368, 221] on video at bounding box center [366, 273] width 585 height 292
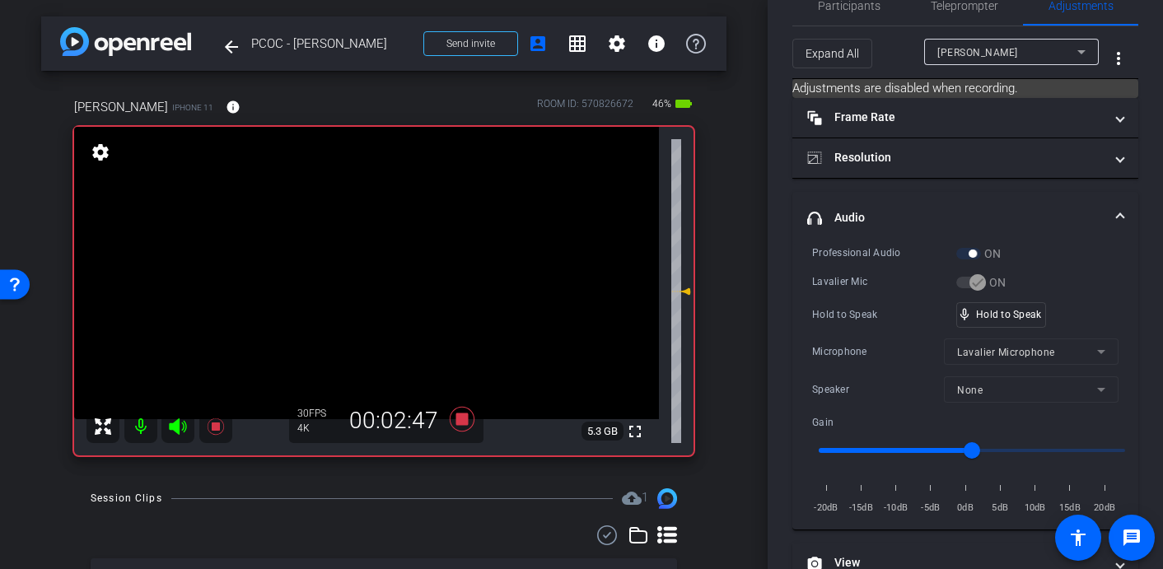
click at [366, 222] on video at bounding box center [366, 273] width 585 height 292
click at [390, 215] on video at bounding box center [366, 273] width 585 height 292
click at [380, 226] on video at bounding box center [366, 273] width 585 height 292
click at [370, 221] on video at bounding box center [366, 273] width 585 height 292
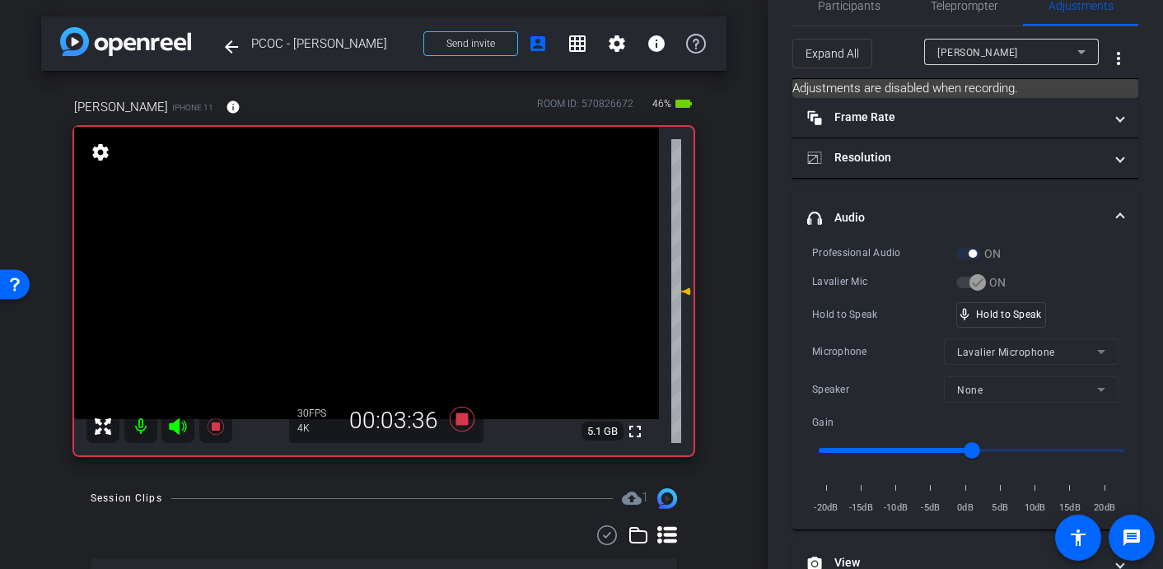
click at [377, 236] on video at bounding box center [366, 273] width 585 height 292
click at [376, 236] on video at bounding box center [366, 273] width 585 height 292
click at [382, 226] on video at bounding box center [366, 273] width 585 height 292
click at [364, 218] on video at bounding box center [366, 273] width 585 height 292
click at [355, 213] on video at bounding box center [366, 273] width 585 height 292
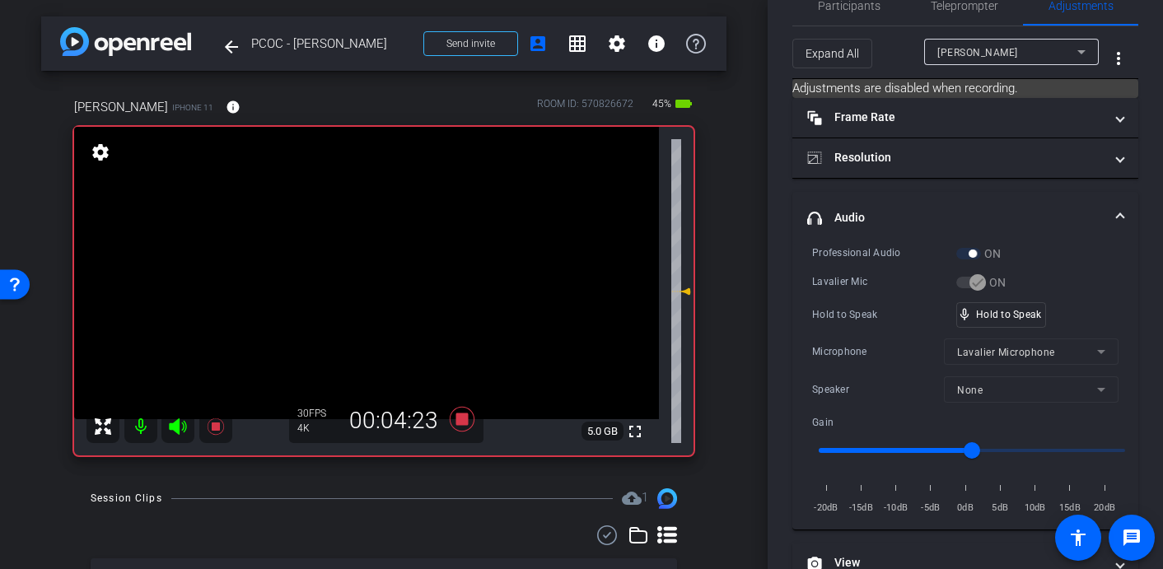
click at [391, 213] on video at bounding box center [366, 273] width 585 height 292
click at [350, 232] on video at bounding box center [366, 273] width 585 height 292
click at [349, 229] on video at bounding box center [366, 273] width 585 height 292
click at [463, 421] on icon at bounding box center [462, 419] width 25 height 25
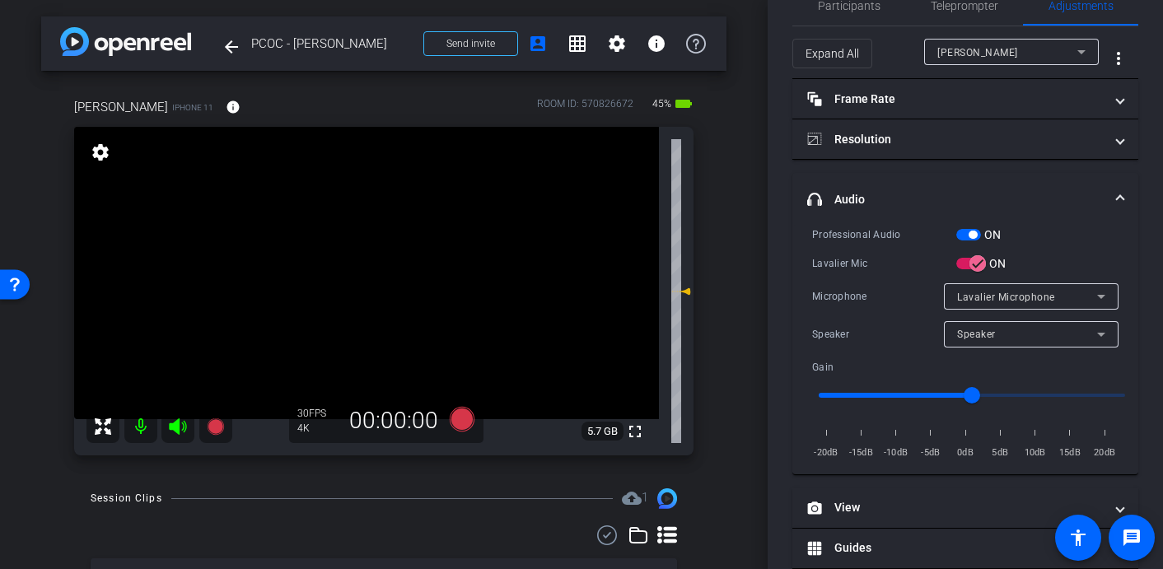
click at [381, 260] on video at bounding box center [366, 273] width 585 height 292
click at [460, 414] on icon at bounding box center [462, 419] width 25 height 25
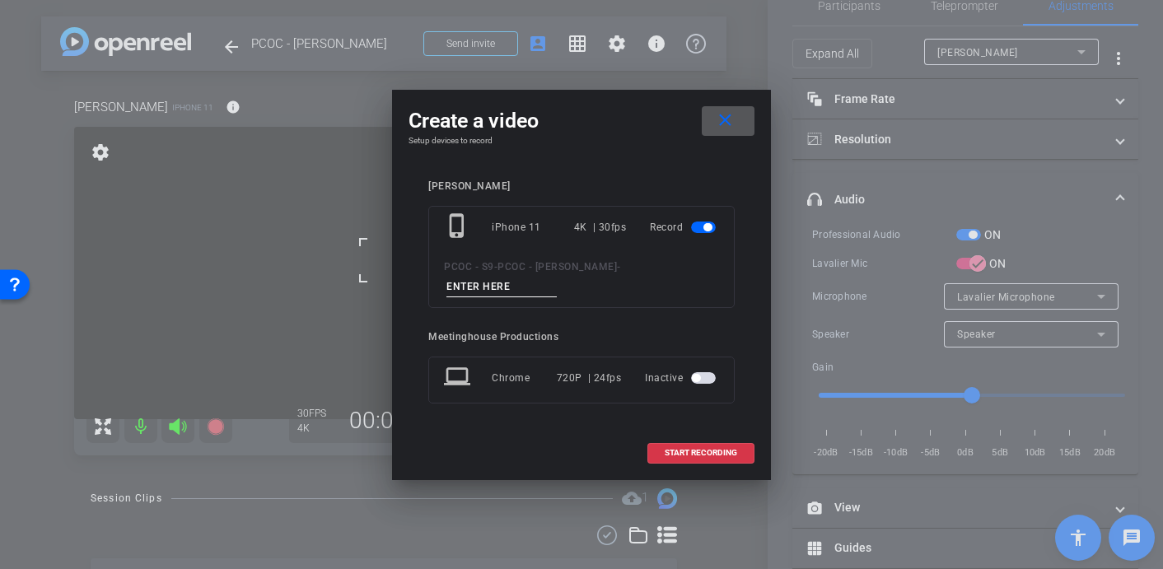
click at [486, 287] on input at bounding box center [501, 287] width 110 height 21
type input "902 - Clip 4"
click at [705, 455] on span "START RECORDING" at bounding box center [701, 453] width 72 height 8
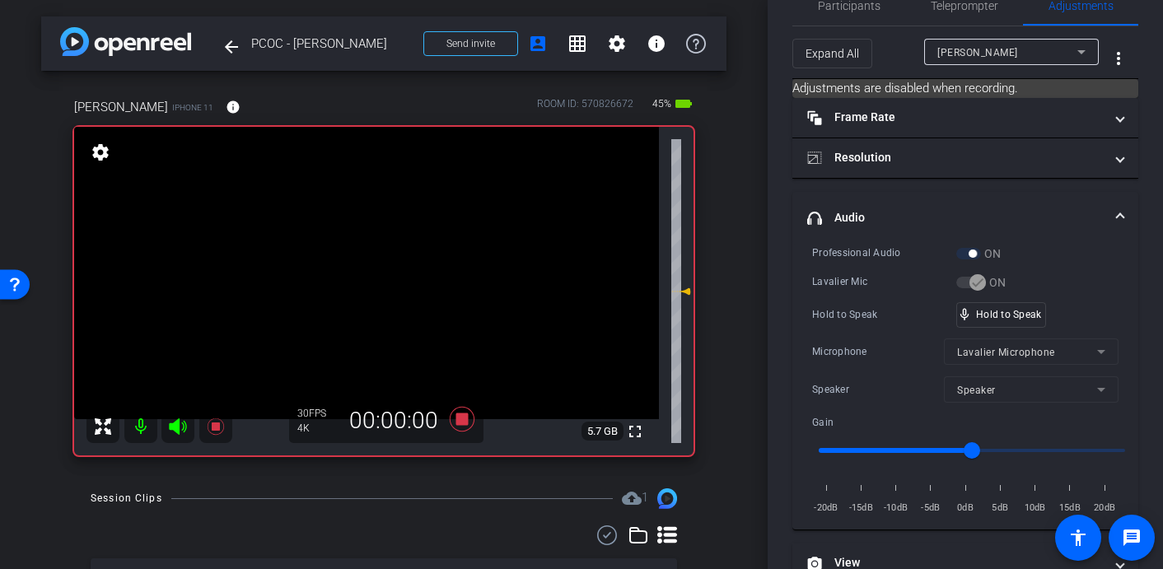
click at [408, 248] on video at bounding box center [366, 273] width 585 height 292
click at [376, 222] on video at bounding box center [366, 273] width 585 height 292
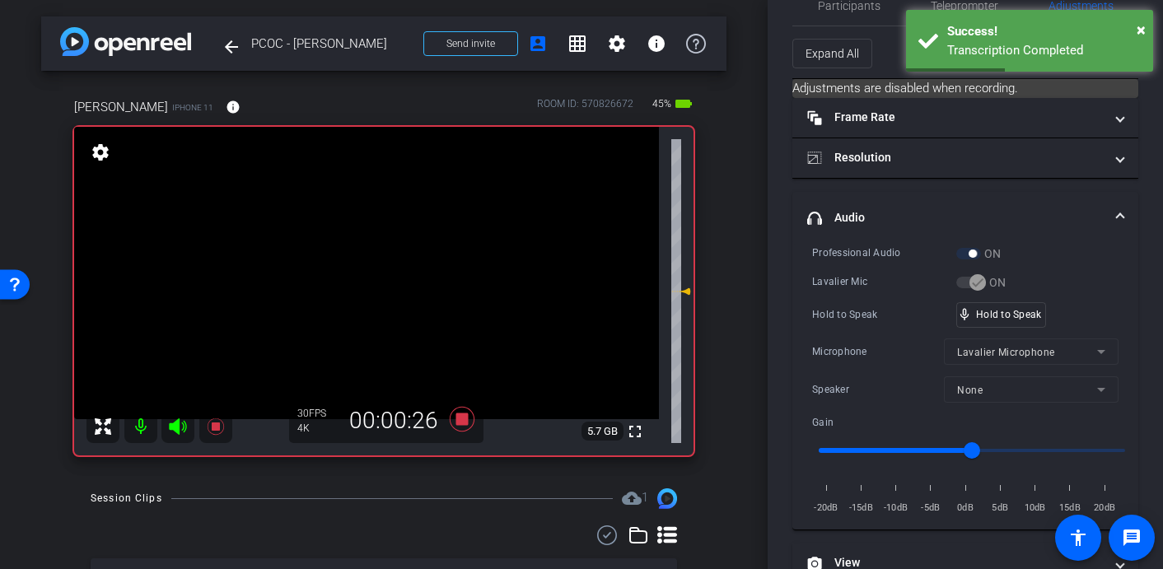
click at [372, 233] on video at bounding box center [366, 273] width 585 height 292
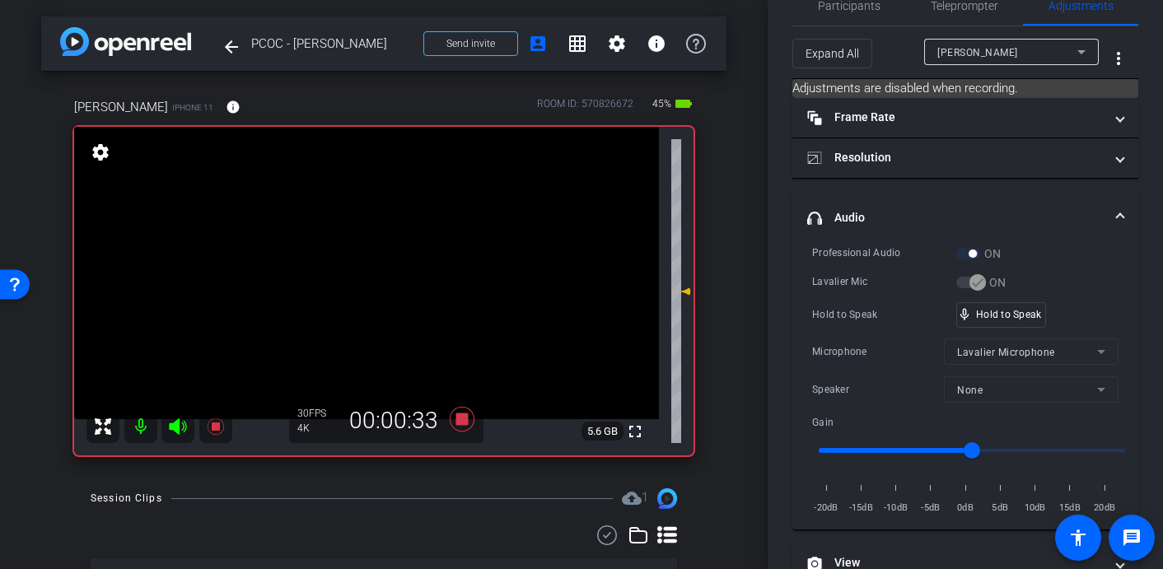
click at [382, 227] on video at bounding box center [366, 273] width 585 height 292
click at [384, 217] on video at bounding box center [366, 273] width 585 height 292
click at [383, 219] on video at bounding box center [366, 273] width 585 height 292
click at [377, 225] on video at bounding box center [366, 273] width 585 height 292
click at [358, 226] on video at bounding box center [366, 273] width 585 height 292
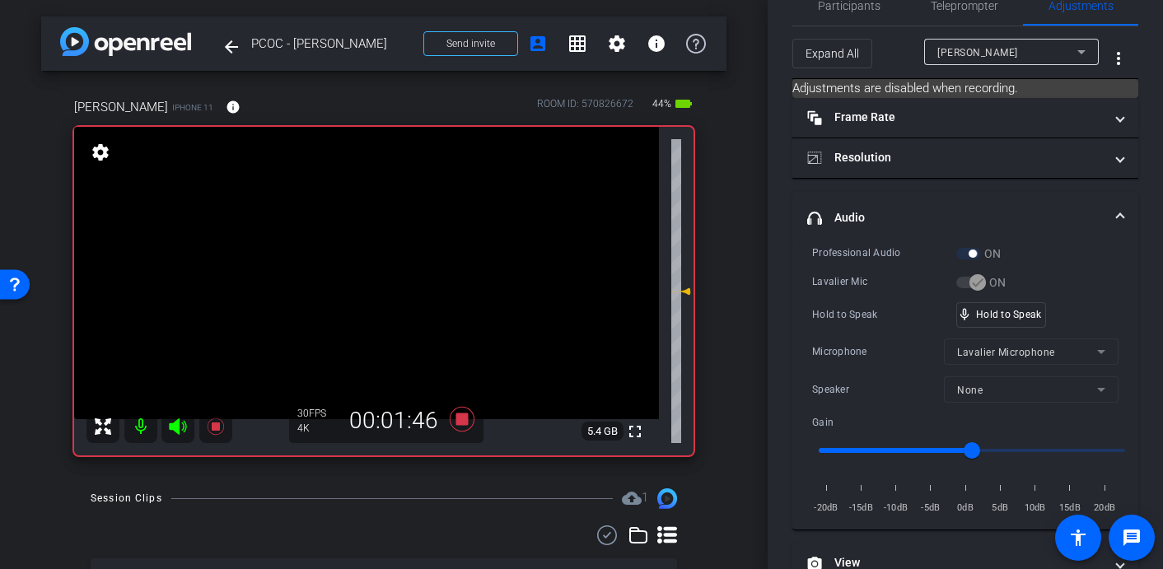
click at [344, 231] on video at bounding box center [366, 273] width 585 height 292
click at [361, 217] on video at bounding box center [366, 273] width 585 height 292
click at [367, 227] on video at bounding box center [366, 273] width 585 height 292
click at [381, 227] on video at bounding box center [366, 273] width 585 height 292
click at [365, 228] on video at bounding box center [366, 273] width 585 height 292
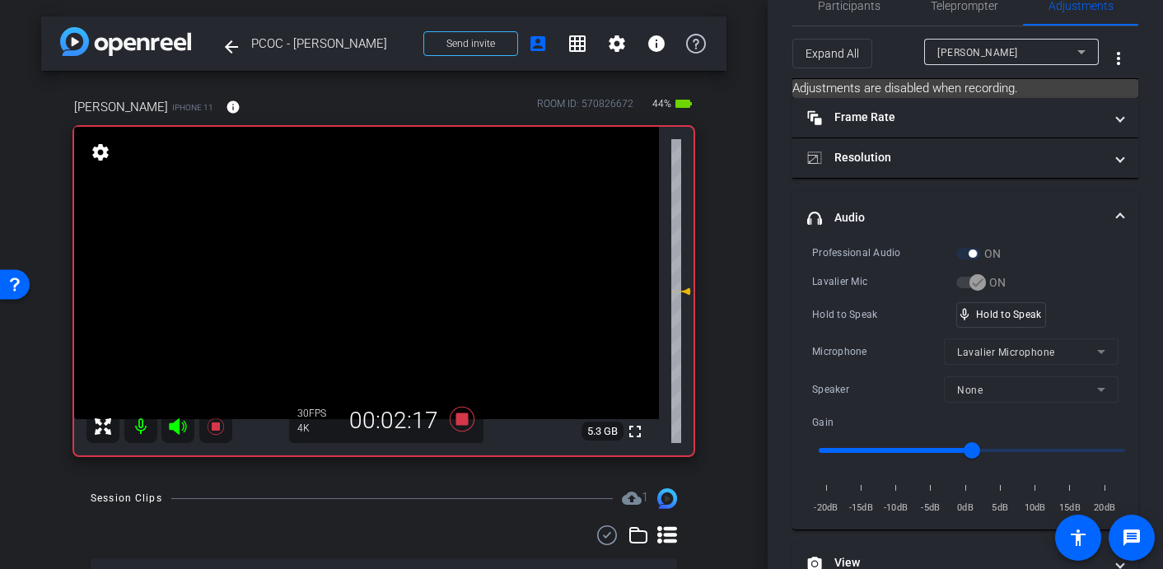
click at [376, 228] on video at bounding box center [366, 273] width 585 height 292
click at [373, 217] on video at bounding box center [366, 273] width 585 height 292
click at [366, 227] on video at bounding box center [366, 273] width 585 height 292
click at [367, 220] on video at bounding box center [366, 273] width 585 height 292
click at [378, 225] on video at bounding box center [366, 273] width 585 height 292
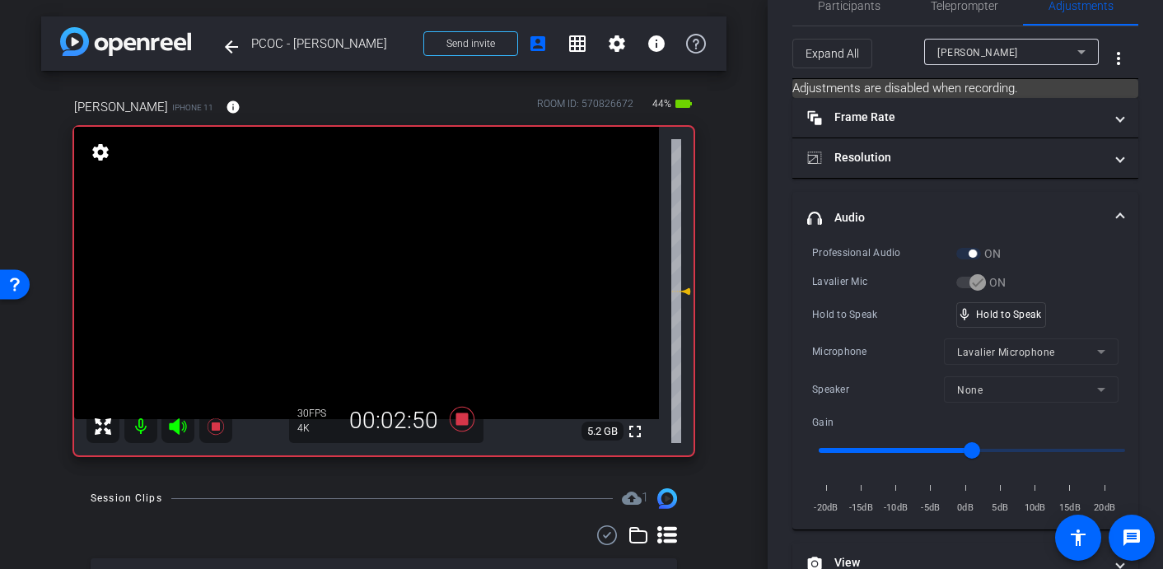
click at [378, 225] on video at bounding box center [366, 273] width 585 height 292
click at [384, 222] on video at bounding box center [366, 273] width 585 height 292
click at [376, 222] on video at bounding box center [366, 273] width 585 height 292
click at [371, 221] on video at bounding box center [366, 273] width 585 height 292
click at [369, 219] on video at bounding box center [366, 273] width 585 height 292
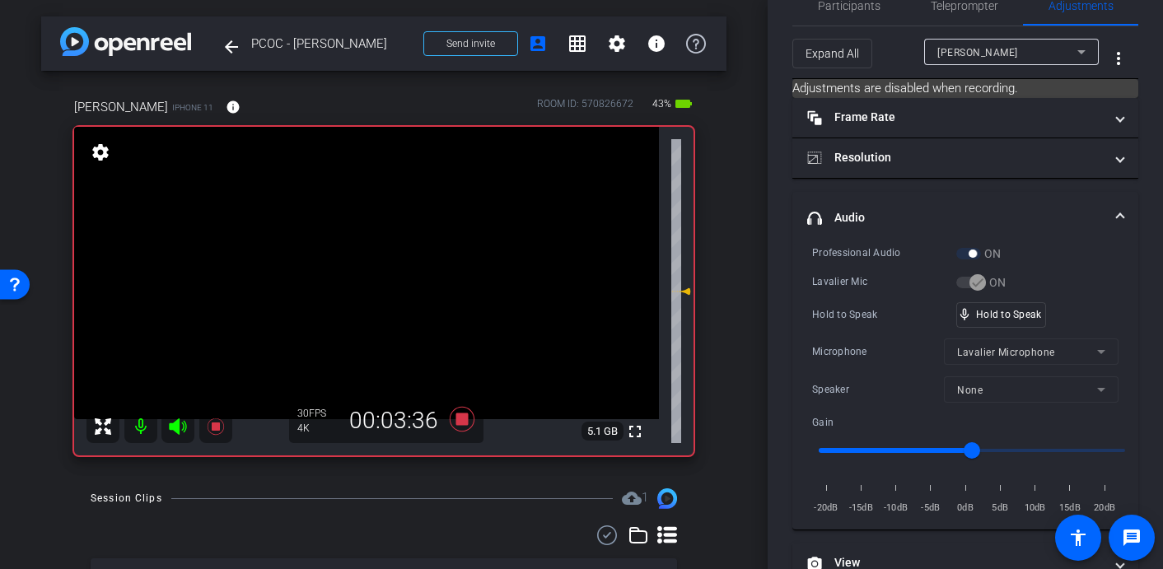
click at [394, 228] on video at bounding box center [366, 273] width 585 height 292
click at [361, 220] on video at bounding box center [366, 273] width 585 height 292
click at [367, 222] on video at bounding box center [366, 273] width 585 height 292
click at [370, 230] on video at bounding box center [366, 273] width 585 height 292
click at [371, 223] on video at bounding box center [366, 273] width 585 height 292
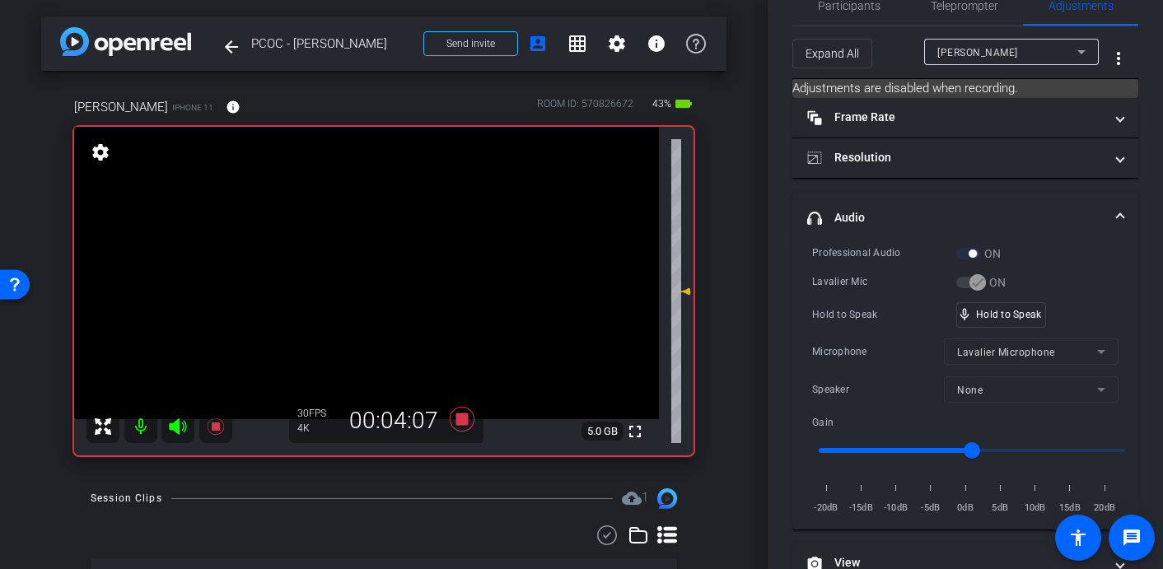
click at [375, 223] on video at bounding box center [366, 273] width 585 height 292
click at [364, 208] on video at bounding box center [366, 273] width 585 height 292
click at [366, 236] on video at bounding box center [366, 273] width 585 height 292
click at [357, 224] on video at bounding box center [366, 273] width 585 height 292
click at [365, 223] on video at bounding box center [366, 273] width 585 height 292
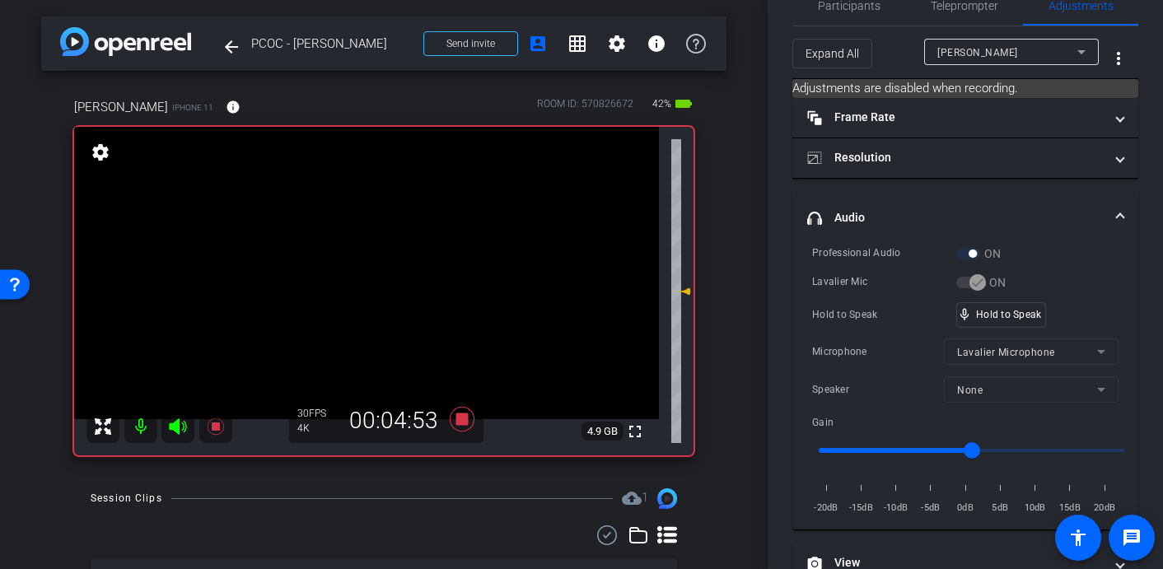
click at [373, 226] on video at bounding box center [366, 273] width 585 height 292
click at [377, 225] on video at bounding box center [366, 273] width 585 height 292
click at [365, 226] on video at bounding box center [366, 273] width 585 height 292
click at [373, 217] on video at bounding box center [366, 273] width 585 height 292
click at [366, 226] on video at bounding box center [366, 273] width 585 height 292
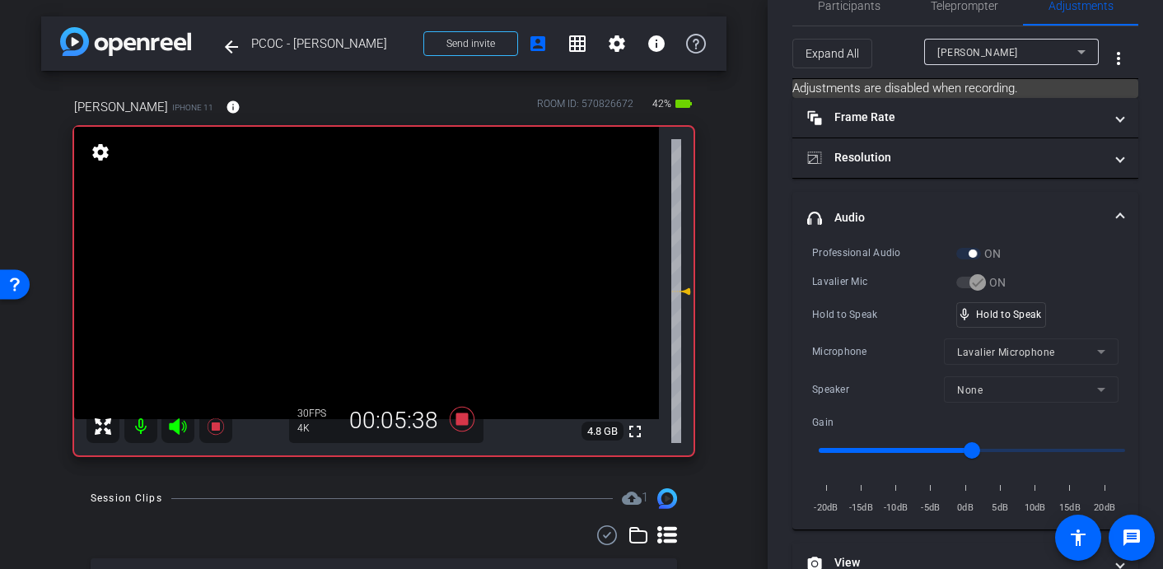
click at [377, 226] on video at bounding box center [366, 273] width 585 height 292
click at [363, 219] on video at bounding box center [366, 273] width 585 height 292
click at [377, 226] on video at bounding box center [366, 273] width 585 height 292
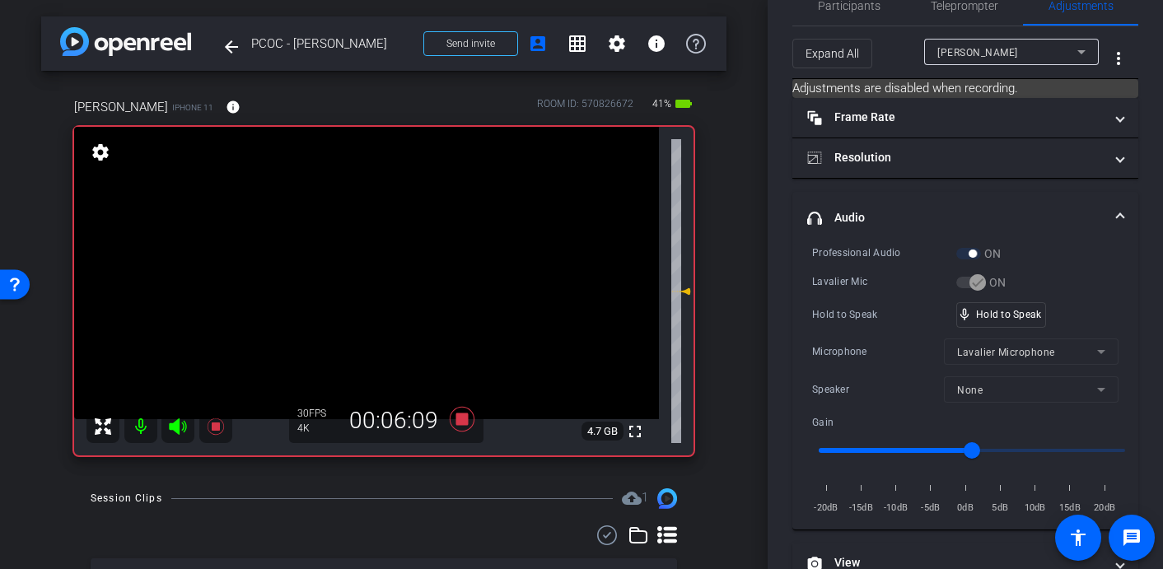
click at [375, 222] on video at bounding box center [366, 273] width 585 height 292
click at [355, 217] on video at bounding box center [366, 273] width 585 height 292
click at [366, 223] on video at bounding box center [366, 273] width 585 height 292
click at [386, 234] on video at bounding box center [366, 273] width 585 height 292
click at [388, 236] on video at bounding box center [366, 273] width 585 height 292
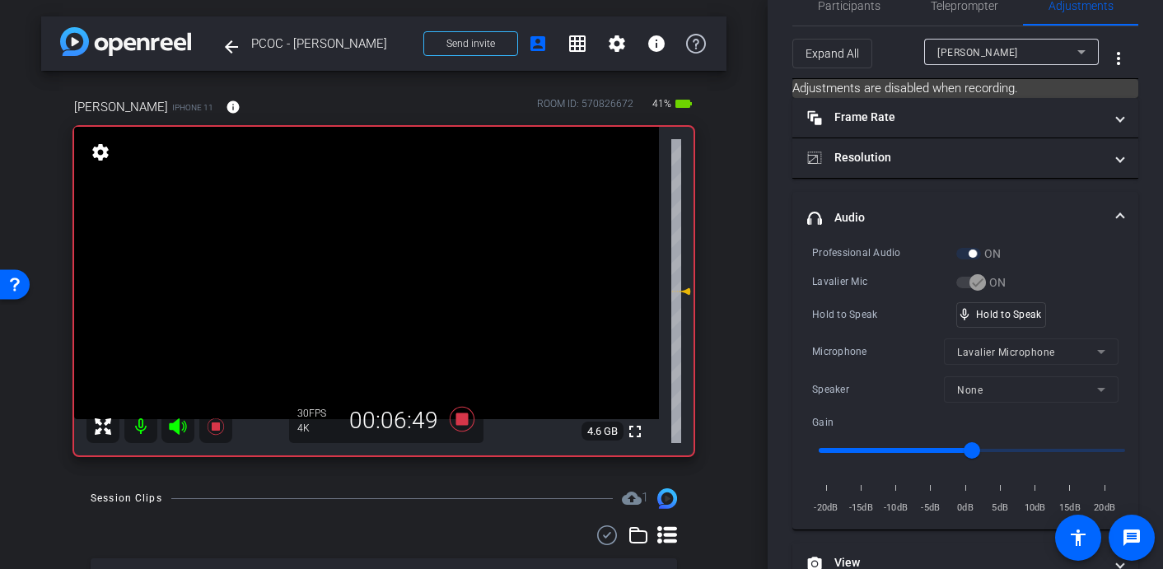
click at [384, 223] on video at bounding box center [366, 273] width 585 height 292
click at [467, 418] on icon at bounding box center [462, 419] width 25 height 25
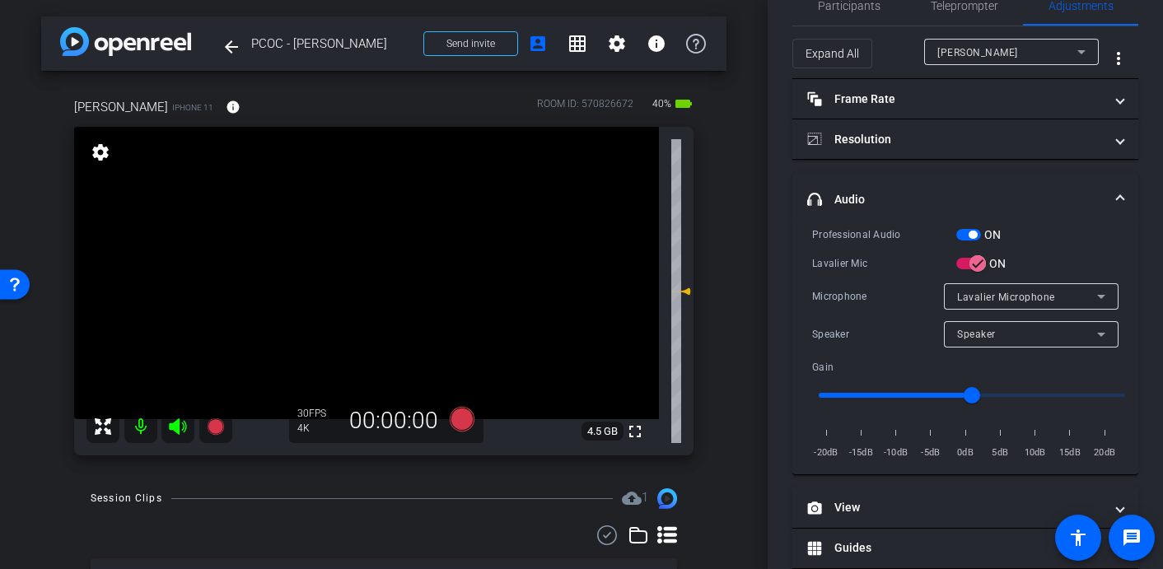
click at [377, 261] on video at bounding box center [366, 273] width 585 height 292
click at [461, 415] on icon at bounding box center [462, 419] width 25 height 25
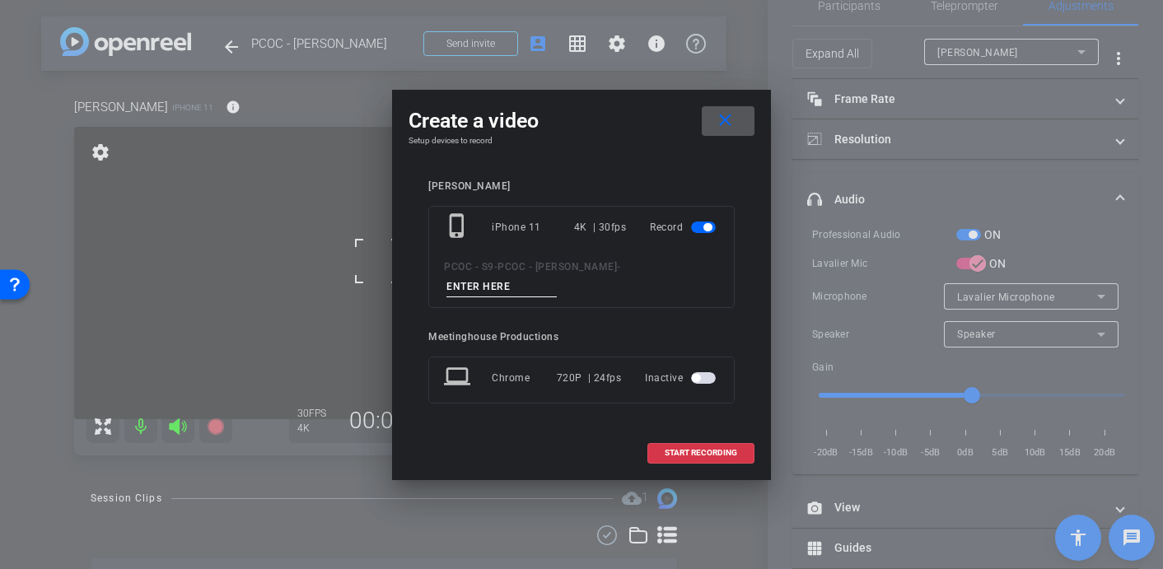
click at [503, 289] on input at bounding box center [501, 287] width 110 height 21
type input "902 - Clip"
click at [726, 119] on mat-icon "close" at bounding box center [725, 120] width 21 height 21
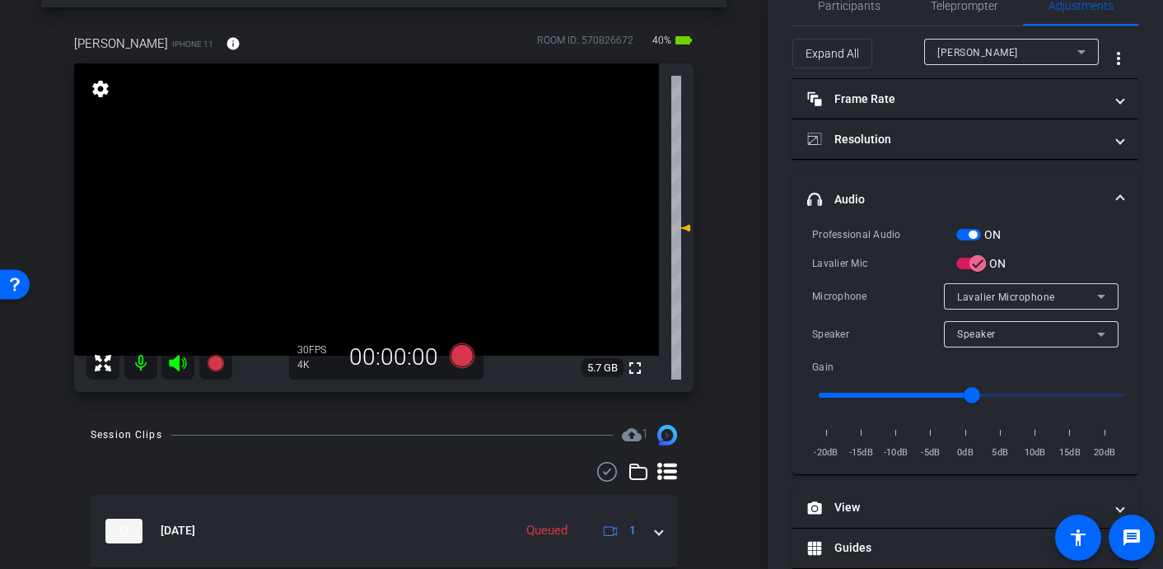
scroll to position [52, 0]
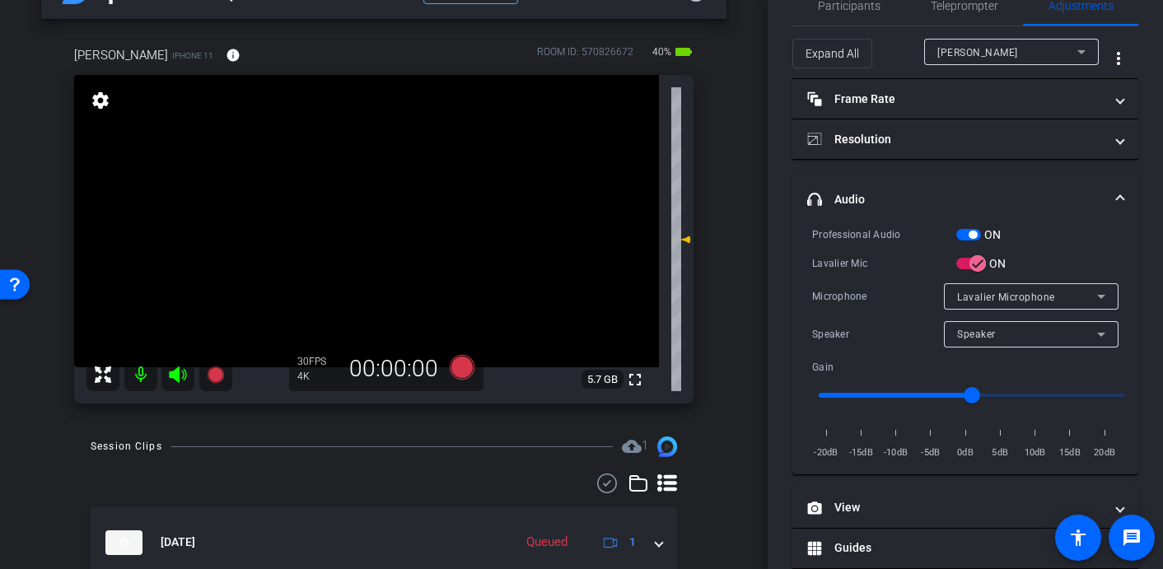
click at [388, 188] on video at bounding box center [366, 221] width 585 height 292
click at [381, 215] on video at bounding box center [366, 221] width 585 height 292
click at [374, 170] on video at bounding box center [366, 221] width 585 height 292
click at [464, 371] on icon at bounding box center [462, 367] width 25 height 25
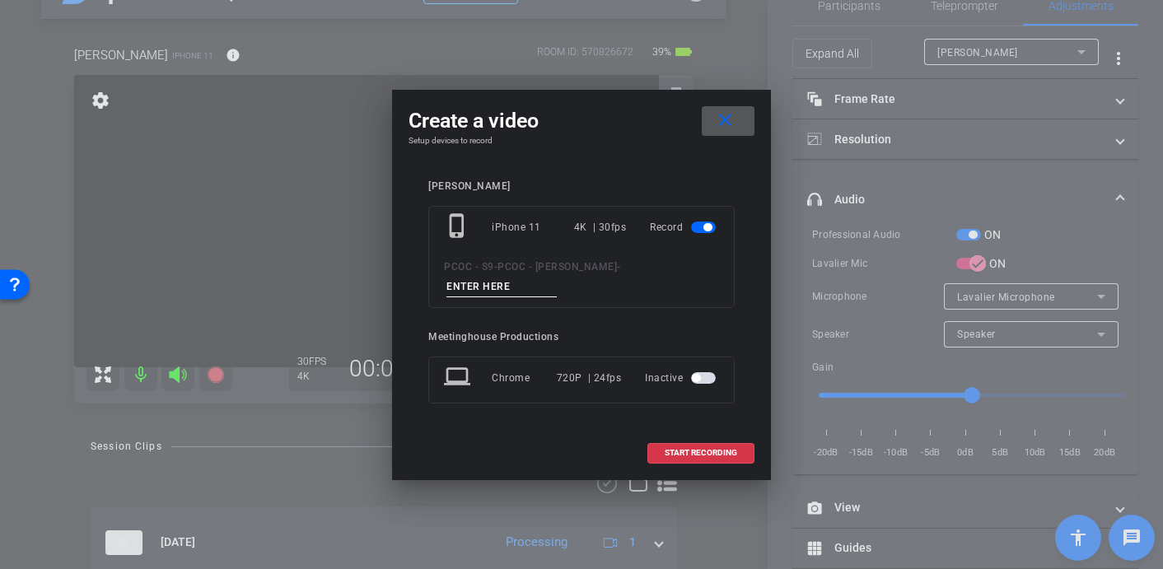
click at [496, 278] on input at bounding box center [501, 287] width 110 height 21
type input "902 - Clip 6"
click at [679, 447] on span at bounding box center [700, 453] width 105 height 40
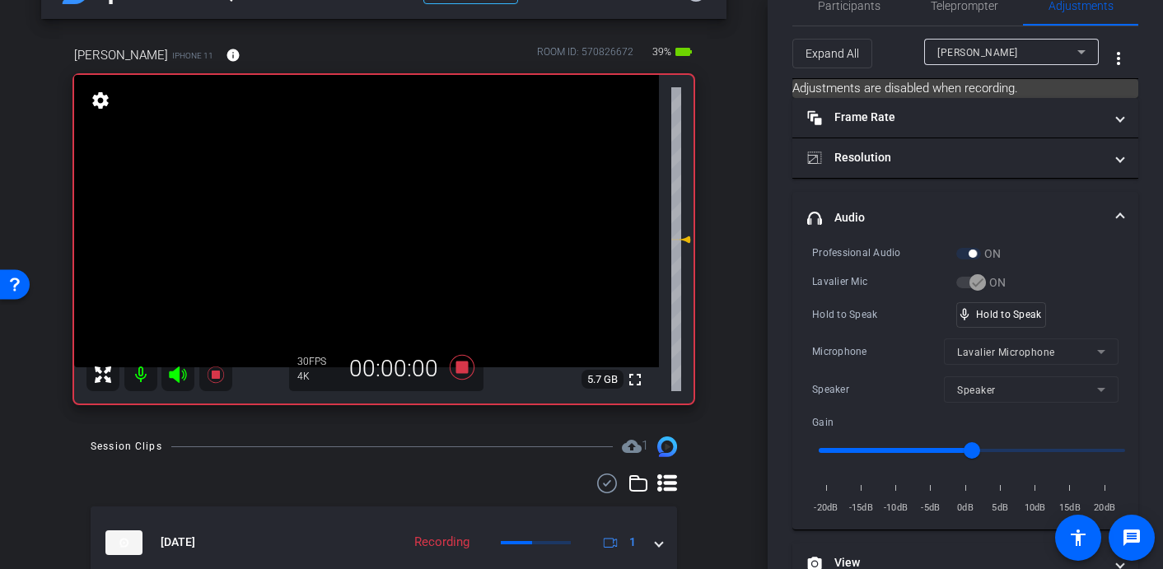
click at [368, 186] on video at bounding box center [366, 221] width 585 height 292
click at [389, 177] on video at bounding box center [366, 221] width 585 height 292
click at [372, 166] on video at bounding box center [366, 221] width 585 height 292
click at [362, 172] on video at bounding box center [366, 221] width 585 height 292
click at [381, 168] on video at bounding box center [366, 221] width 585 height 292
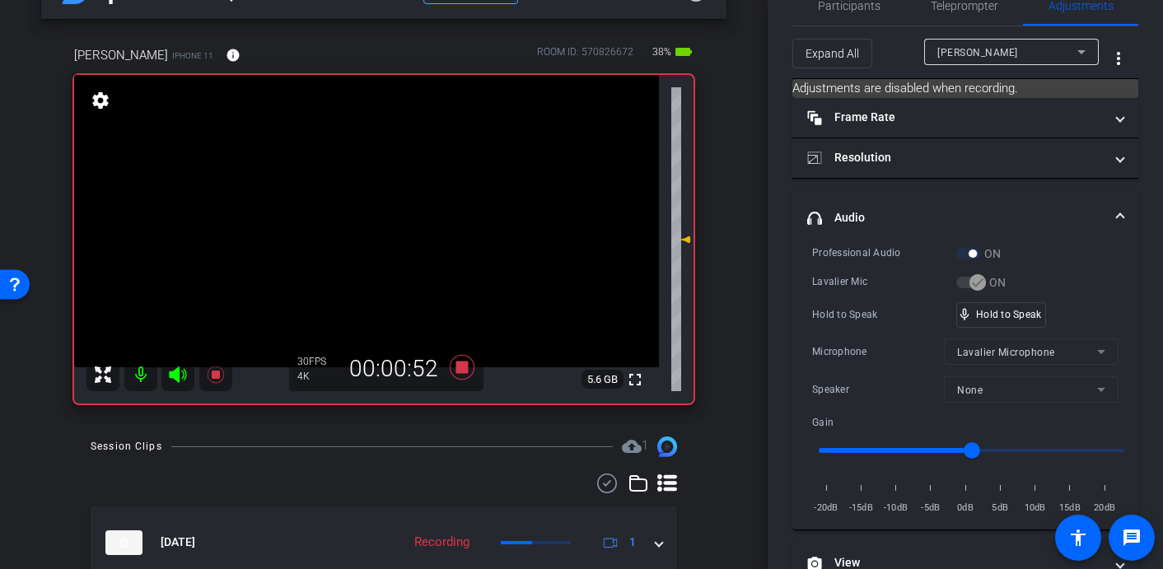
click at [376, 175] on video at bounding box center [366, 221] width 585 height 292
click at [373, 165] on video at bounding box center [366, 221] width 585 height 292
click at [370, 187] on video at bounding box center [366, 221] width 585 height 292
click at [376, 171] on video at bounding box center [366, 221] width 585 height 292
click at [374, 170] on video at bounding box center [366, 221] width 585 height 292
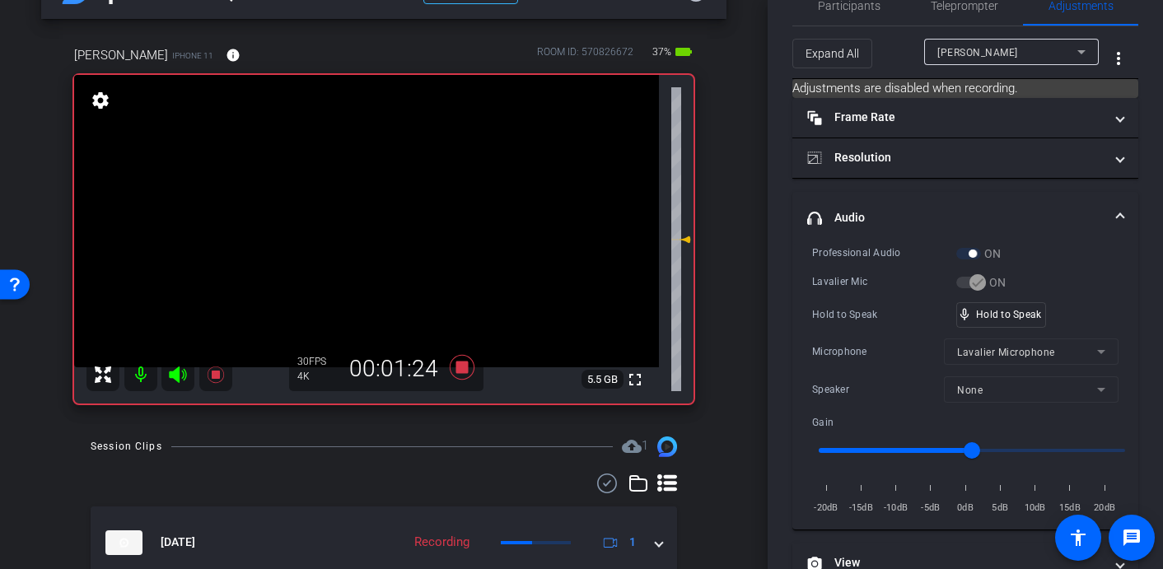
click at [370, 172] on video at bounding box center [366, 221] width 585 height 292
click at [388, 171] on video at bounding box center [366, 221] width 585 height 292
click at [367, 166] on video at bounding box center [366, 221] width 585 height 292
click at [359, 170] on video at bounding box center [366, 221] width 585 height 292
click at [356, 179] on video at bounding box center [366, 221] width 585 height 292
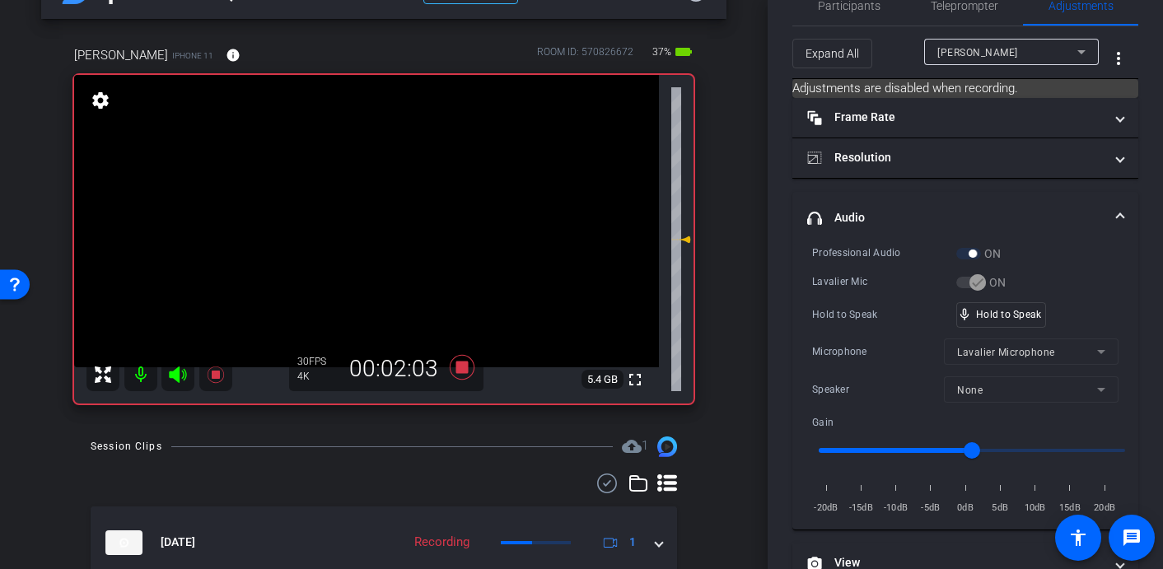
click at [351, 166] on video at bounding box center [366, 221] width 585 height 292
click at [356, 179] on video at bounding box center [366, 221] width 585 height 292
click at [353, 164] on video at bounding box center [366, 221] width 585 height 292
click at [367, 174] on video at bounding box center [366, 221] width 585 height 292
click at [385, 161] on video at bounding box center [366, 221] width 585 height 292
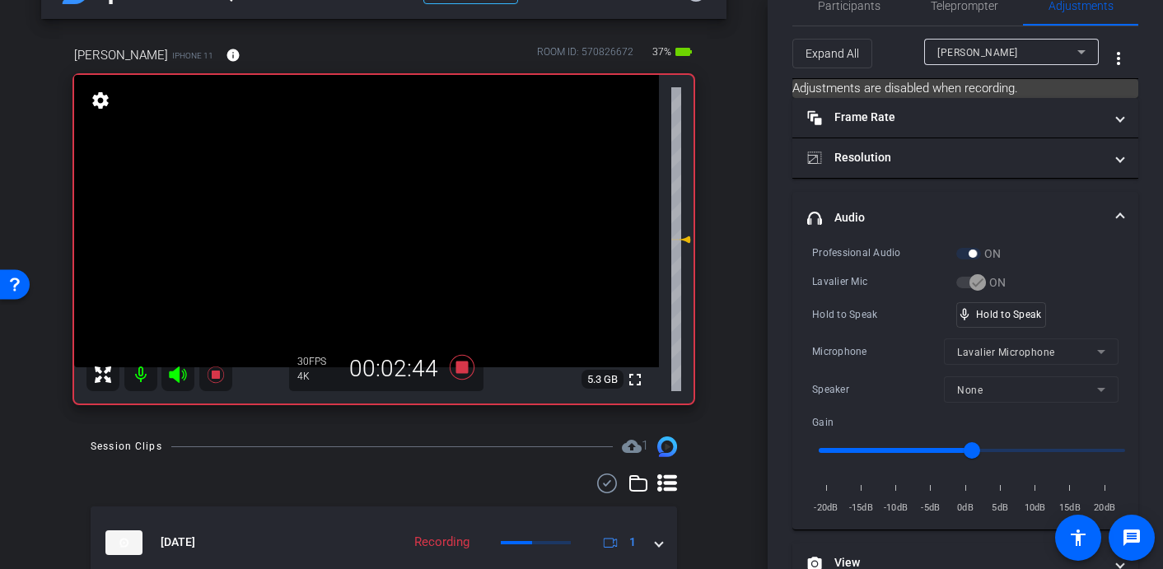
click at [373, 168] on video at bounding box center [366, 221] width 585 height 292
click at [372, 172] on video at bounding box center [366, 221] width 585 height 292
click at [364, 169] on video at bounding box center [366, 221] width 585 height 292
click at [372, 162] on video at bounding box center [366, 221] width 585 height 292
click at [378, 170] on video at bounding box center [366, 221] width 585 height 292
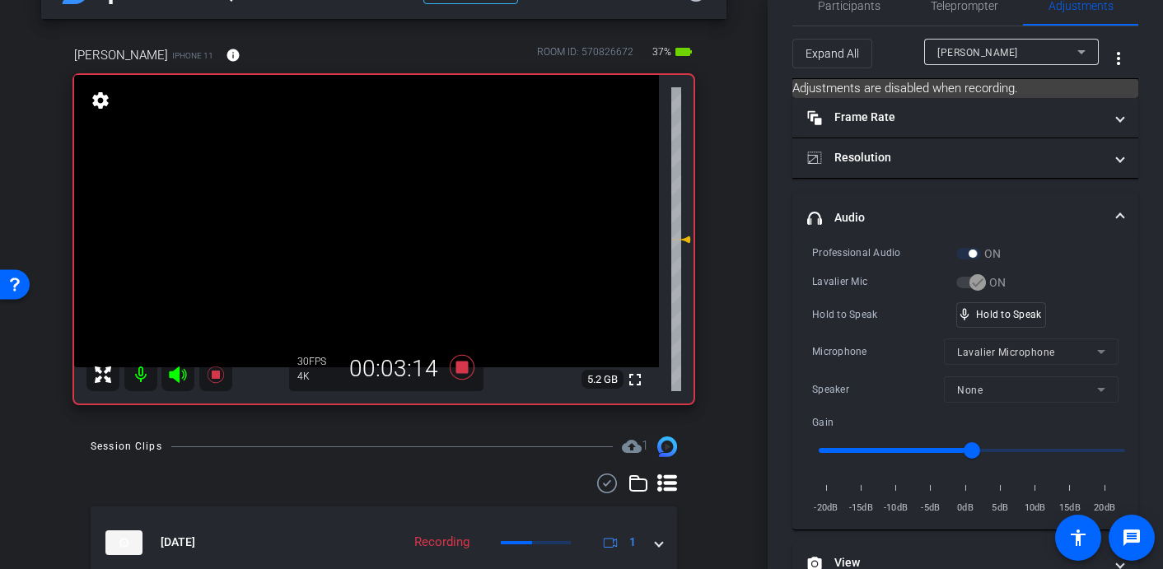
click at [370, 167] on video at bounding box center [366, 221] width 585 height 292
click at [377, 171] on video at bounding box center [366, 221] width 585 height 292
click at [370, 178] on video at bounding box center [366, 221] width 585 height 292
click at [370, 174] on video at bounding box center [366, 221] width 585 height 292
click at [371, 167] on video at bounding box center [366, 221] width 585 height 292
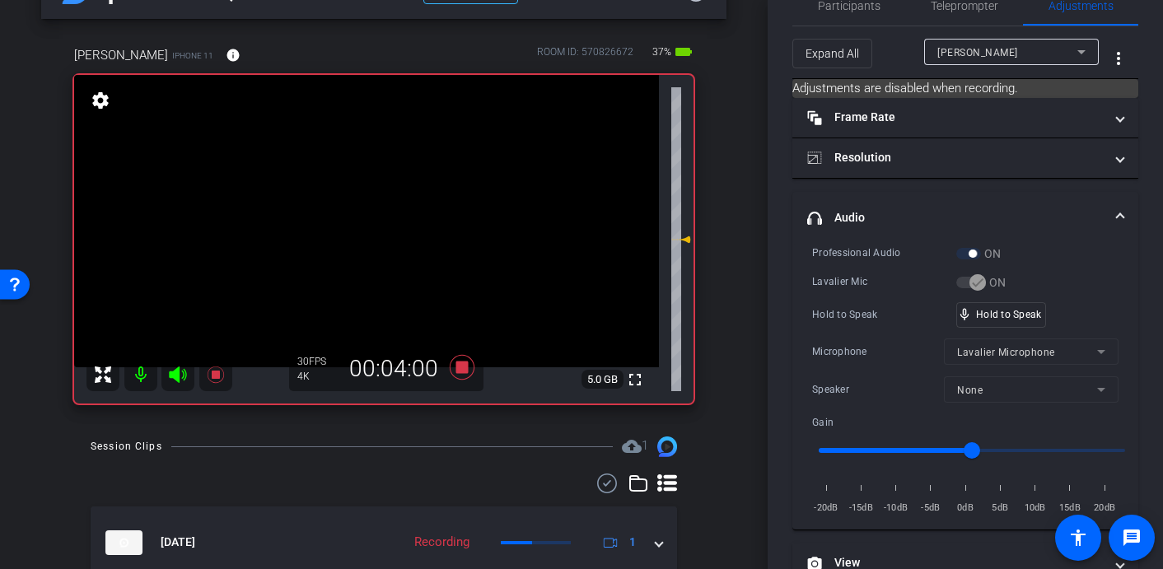
click at [368, 162] on video at bounding box center [366, 221] width 585 height 292
click at [384, 164] on video at bounding box center [366, 221] width 585 height 292
click at [376, 170] on video at bounding box center [366, 221] width 585 height 292
click at [373, 171] on video at bounding box center [366, 221] width 585 height 292
click at [465, 366] on icon at bounding box center [462, 367] width 25 height 25
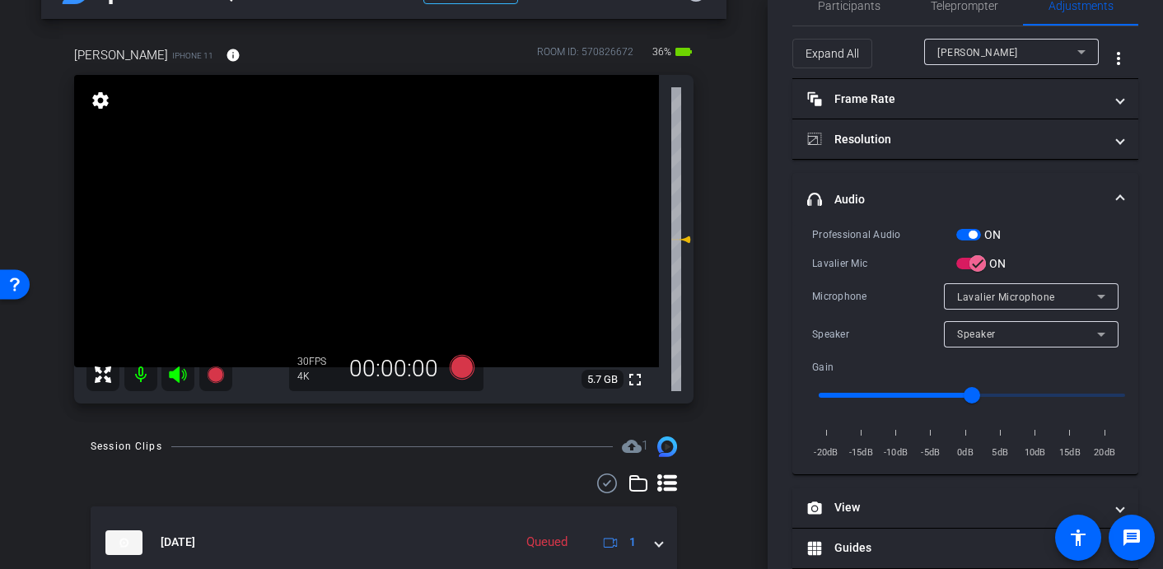
click at [362, 199] on video at bounding box center [366, 221] width 585 height 292
click at [460, 366] on icon at bounding box center [462, 367] width 25 height 25
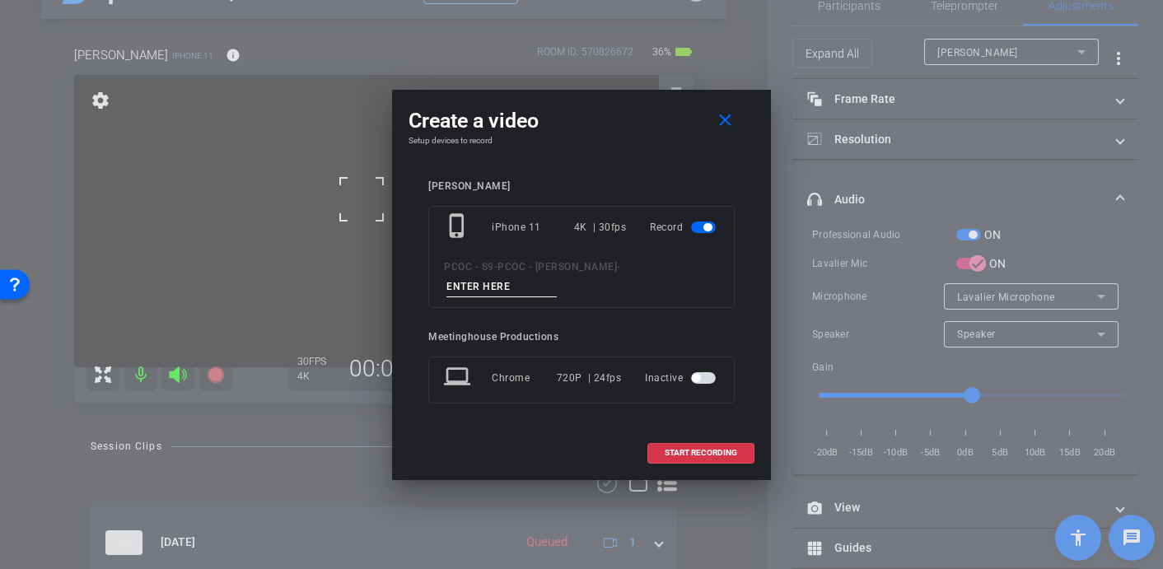
click at [502, 284] on input at bounding box center [501, 287] width 110 height 21
type input "902 - CLip 7"
click at [676, 451] on span "START RECORDING" at bounding box center [701, 453] width 72 height 8
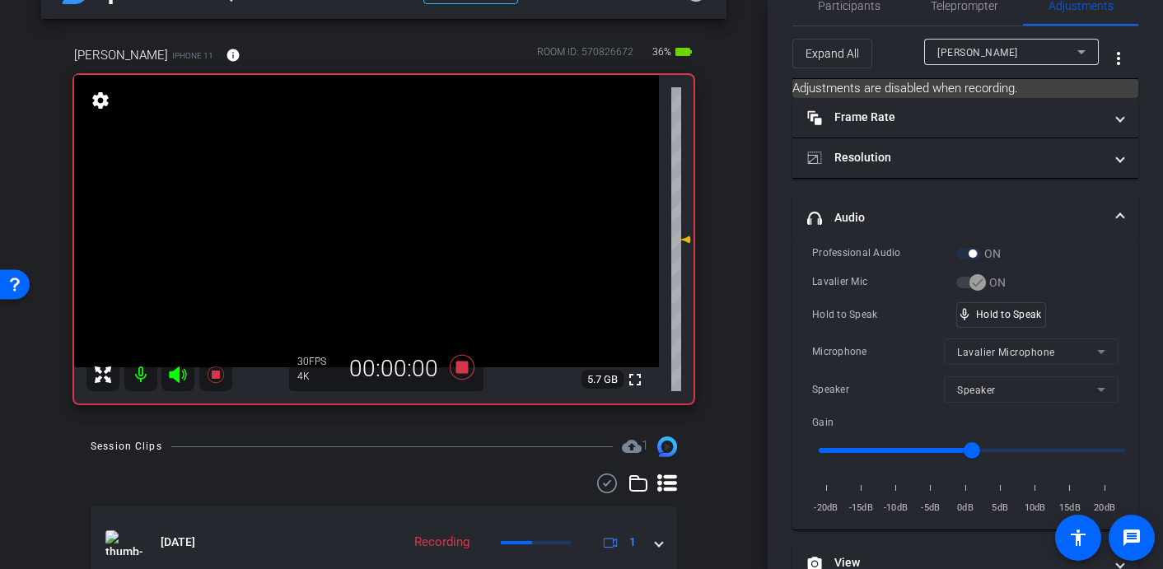
click at [371, 176] on video at bounding box center [366, 221] width 585 height 292
click at [357, 186] on video at bounding box center [366, 221] width 585 height 292
click at [360, 166] on video at bounding box center [366, 221] width 585 height 292
click at [371, 173] on video at bounding box center [366, 221] width 585 height 292
click at [380, 170] on video at bounding box center [366, 221] width 585 height 292
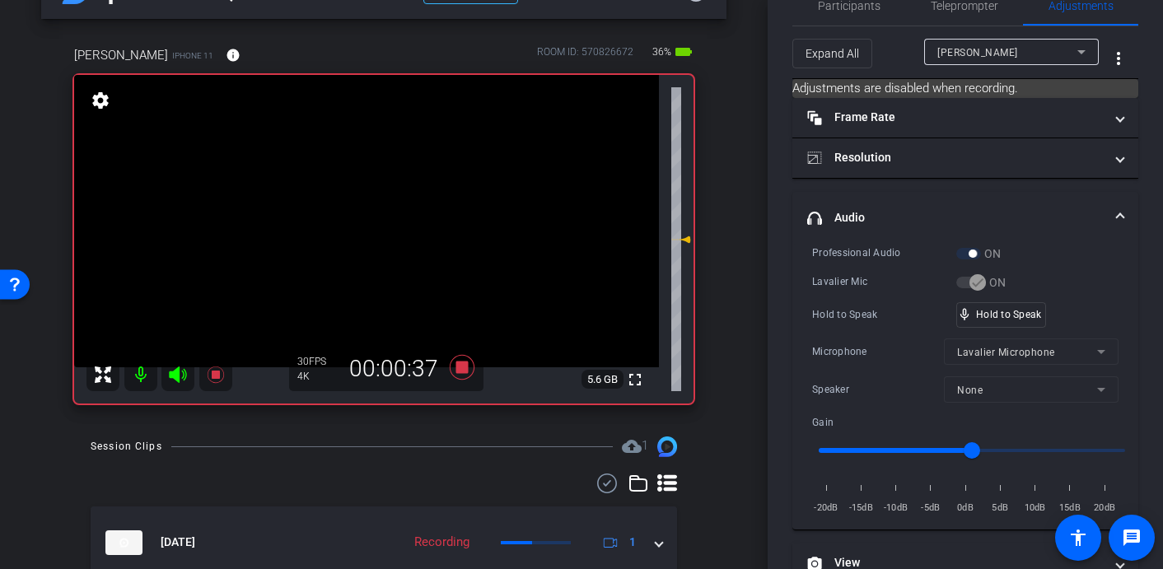
click at [380, 176] on video at bounding box center [366, 221] width 585 height 292
click at [390, 170] on video at bounding box center [366, 221] width 585 height 292
click at [360, 175] on video at bounding box center [366, 221] width 585 height 292
click at [382, 167] on video at bounding box center [366, 221] width 585 height 292
click at [380, 171] on video at bounding box center [366, 221] width 585 height 292
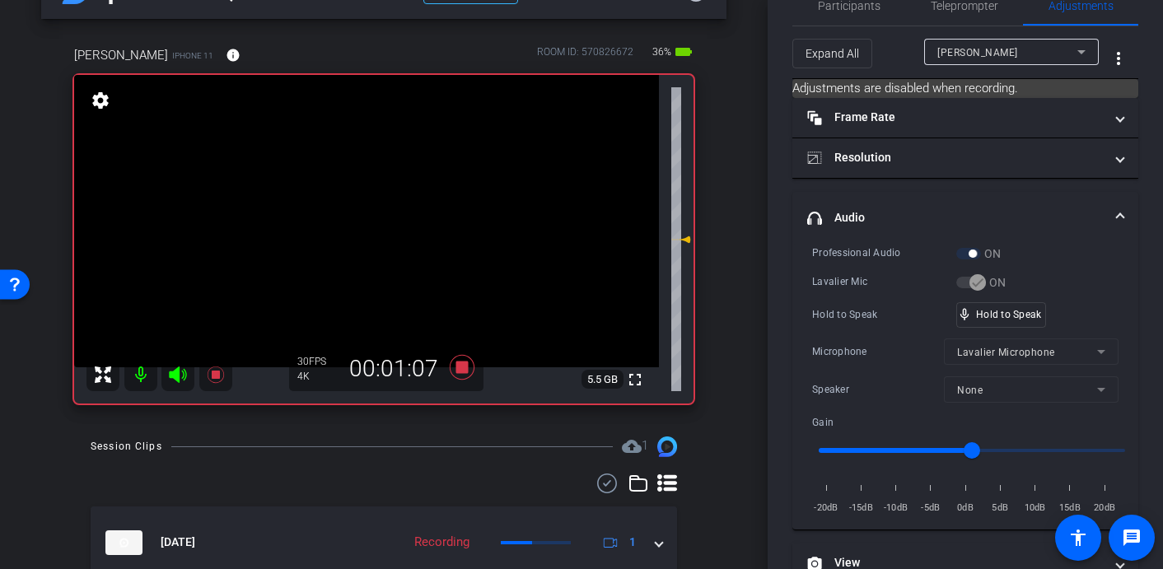
click at [380, 171] on video at bounding box center [366, 221] width 585 height 292
click at [366, 172] on video at bounding box center [366, 221] width 585 height 292
click at [384, 169] on video at bounding box center [366, 221] width 585 height 292
click at [370, 169] on video at bounding box center [366, 221] width 585 height 292
click at [375, 166] on video at bounding box center [366, 221] width 585 height 292
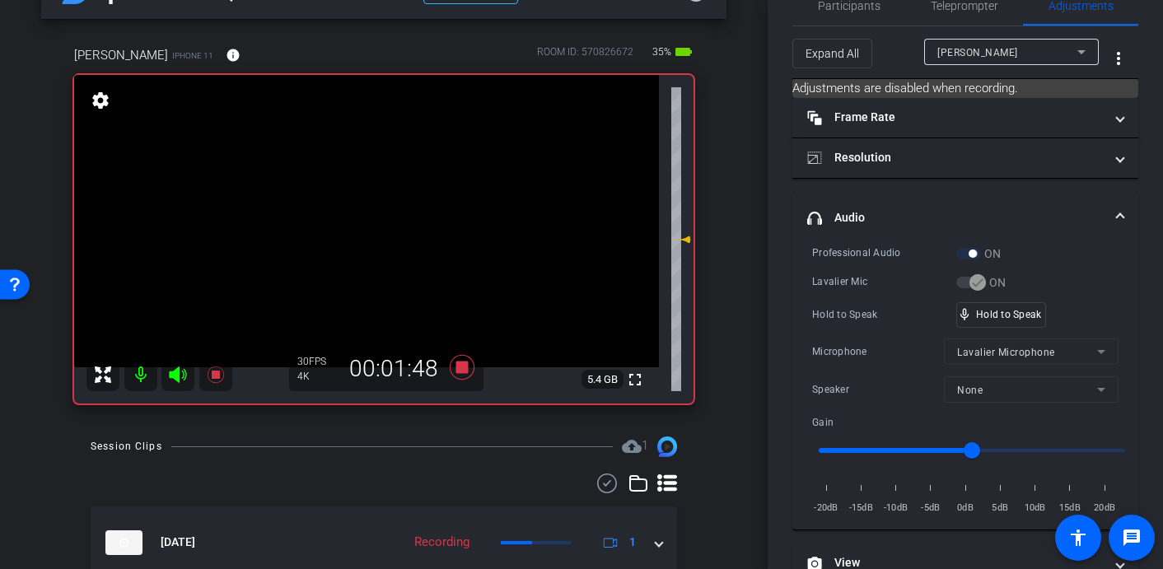
click at [342, 182] on video at bounding box center [366, 221] width 585 height 292
click at [370, 159] on video at bounding box center [366, 221] width 585 height 292
click at [382, 158] on video at bounding box center [366, 221] width 585 height 292
click at [377, 179] on video at bounding box center [366, 221] width 585 height 292
click at [378, 166] on video at bounding box center [366, 221] width 585 height 292
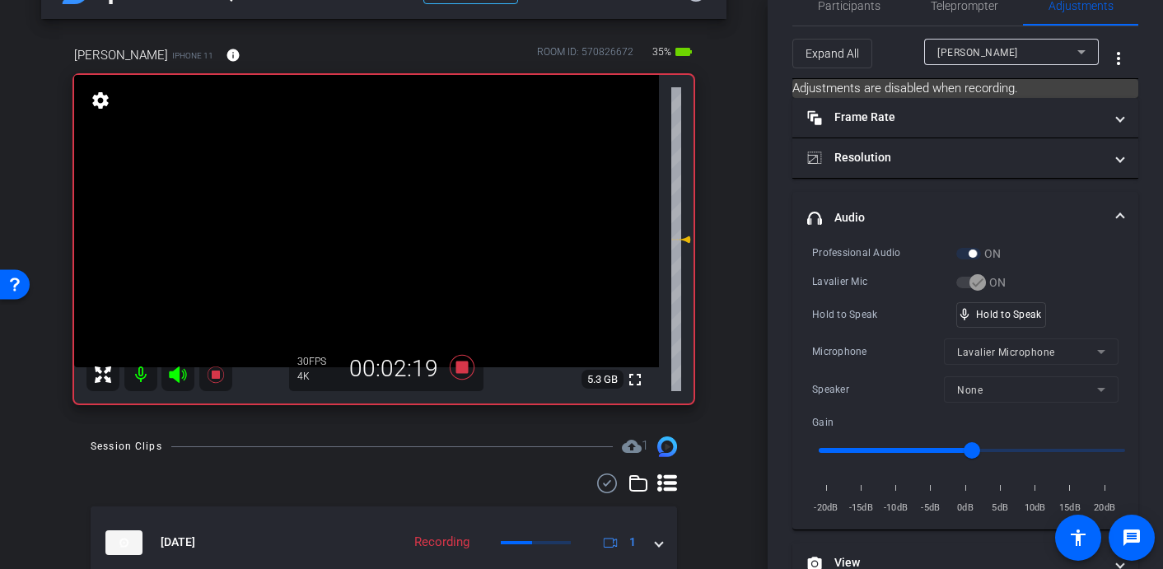
click at [382, 174] on video at bounding box center [366, 221] width 585 height 292
click at [378, 177] on video at bounding box center [366, 221] width 585 height 292
click at [373, 163] on video at bounding box center [366, 221] width 585 height 292
click at [389, 171] on video at bounding box center [366, 221] width 585 height 292
click at [368, 182] on video at bounding box center [366, 221] width 585 height 292
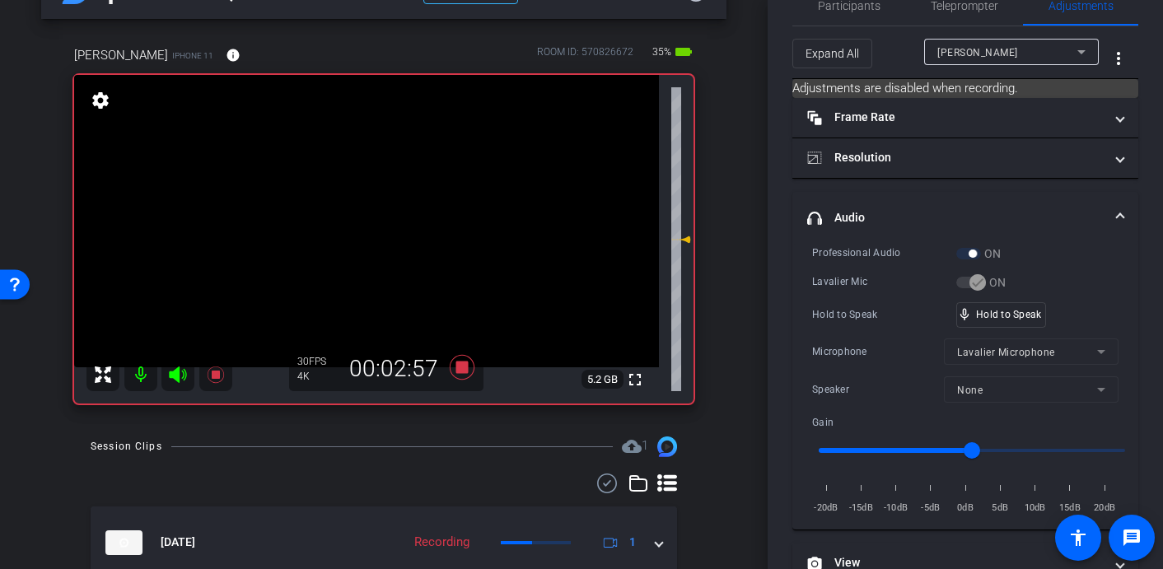
click at [368, 182] on video at bounding box center [366, 221] width 585 height 292
click at [385, 172] on video at bounding box center [366, 221] width 585 height 292
click at [406, 172] on video at bounding box center [366, 221] width 585 height 292
click at [371, 176] on video at bounding box center [366, 221] width 585 height 292
click at [372, 156] on video at bounding box center [366, 221] width 585 height 292
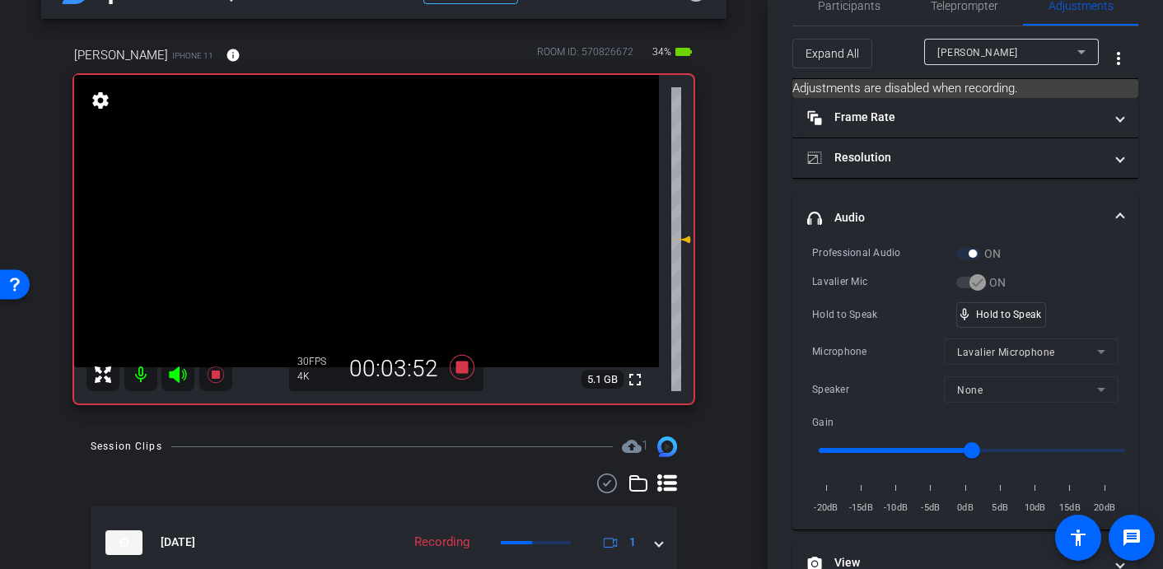
click at [366, 180] on video at bounding box center [366, 221] width 585 height 292
click at [372, 180] on video at bounding box center [366, 221] width 585 height 292
click at [361, 175] on video at bounding box center [366, 221] width 585 height 292
click at [393, 177] on video at bounding box center [366, 221] width 585 height 292
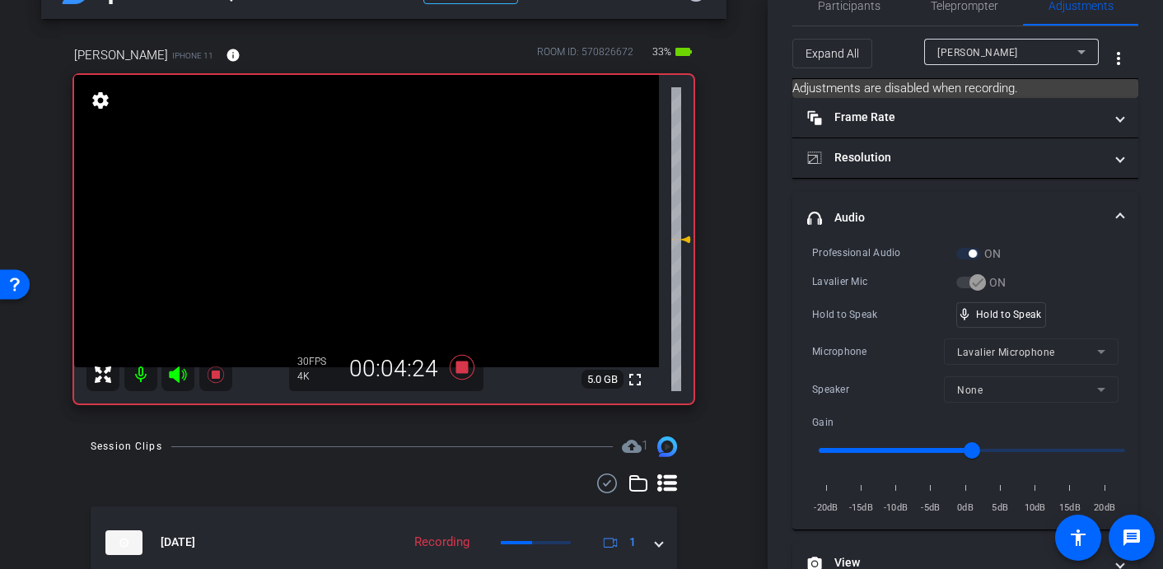
click at [336, 168] on video at bounding box center [366, 221] width 585 height 292
click at [386, 173] on video at bounding box center [366, 221] width 585 height 292
click at [379, 175] on video at bounding box center [366, 221] width 585 height 292
click at [373, 166] on video at bounding box center [366, 221] width 585 height 292
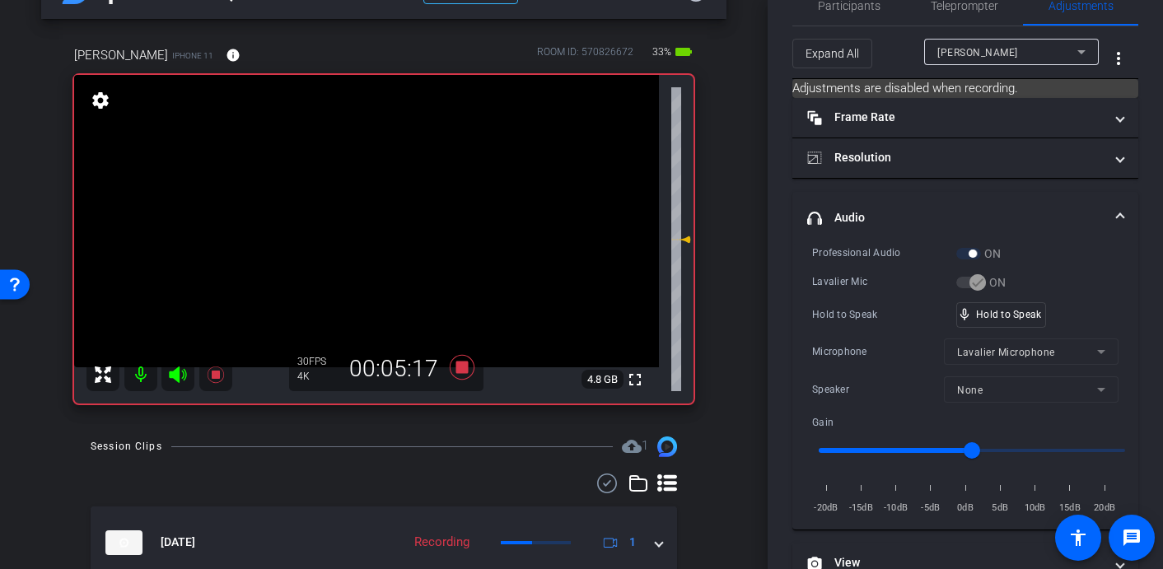
click at [374, 175] on video at bounding box center [366, 221] width 585 height 292
click at [385, 175] on video at bounding box center [366, 221] width 585 height 292
click at [388, 171] on video at bounding box center [366, 221] width 585 height 292
click at [464, 369] on icon at bounding box center [462, 367] width 25 height 25
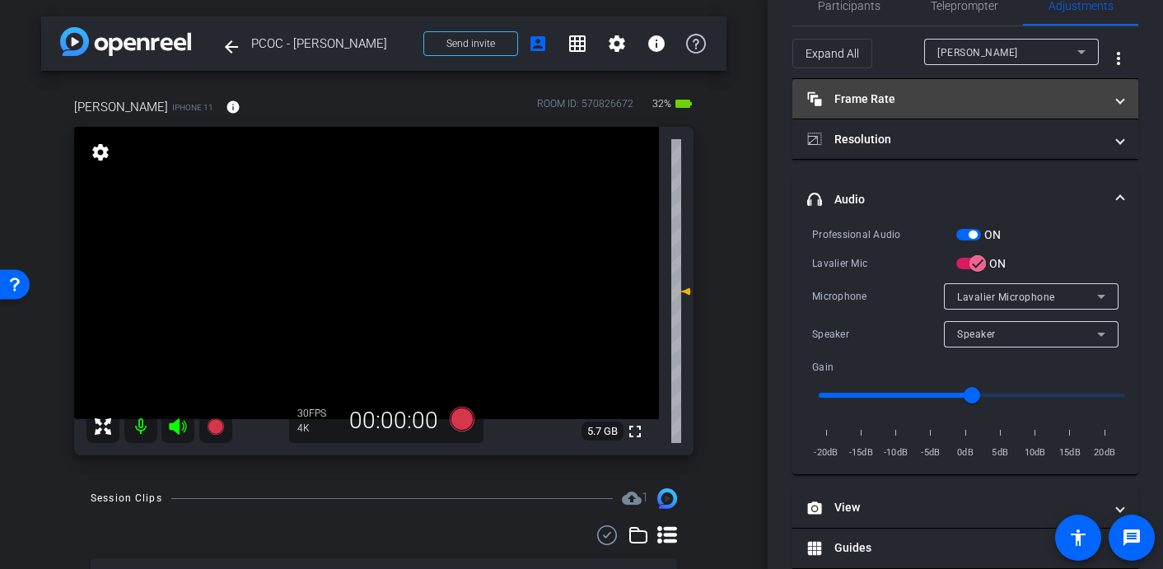
scroll to position [0, 0]
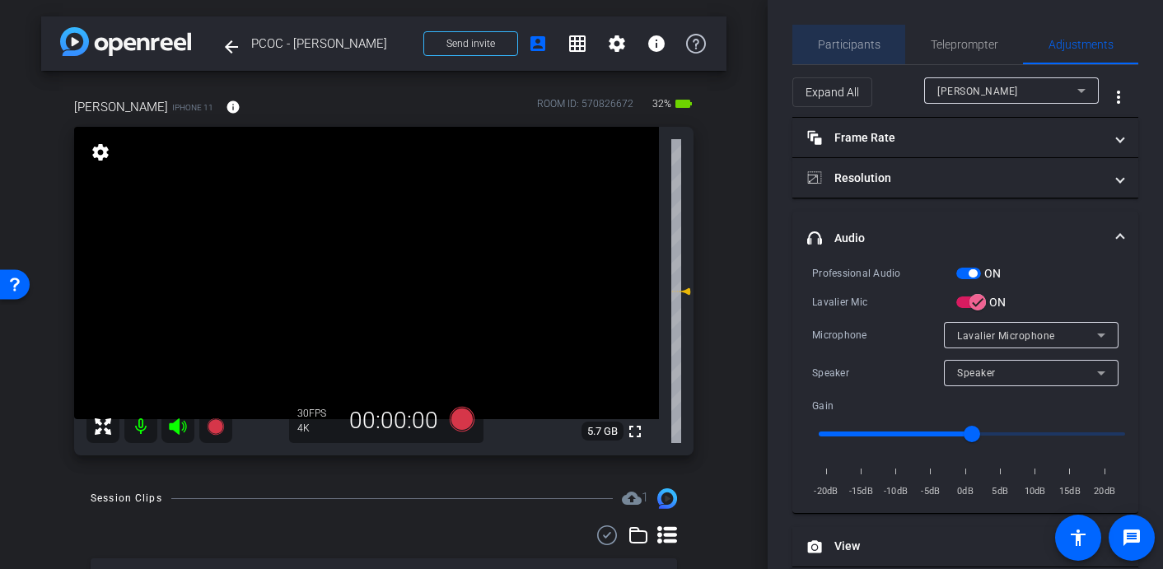
click at [853, 47] on span "Participants" at bounding box center [849, 45] width 63 height 12
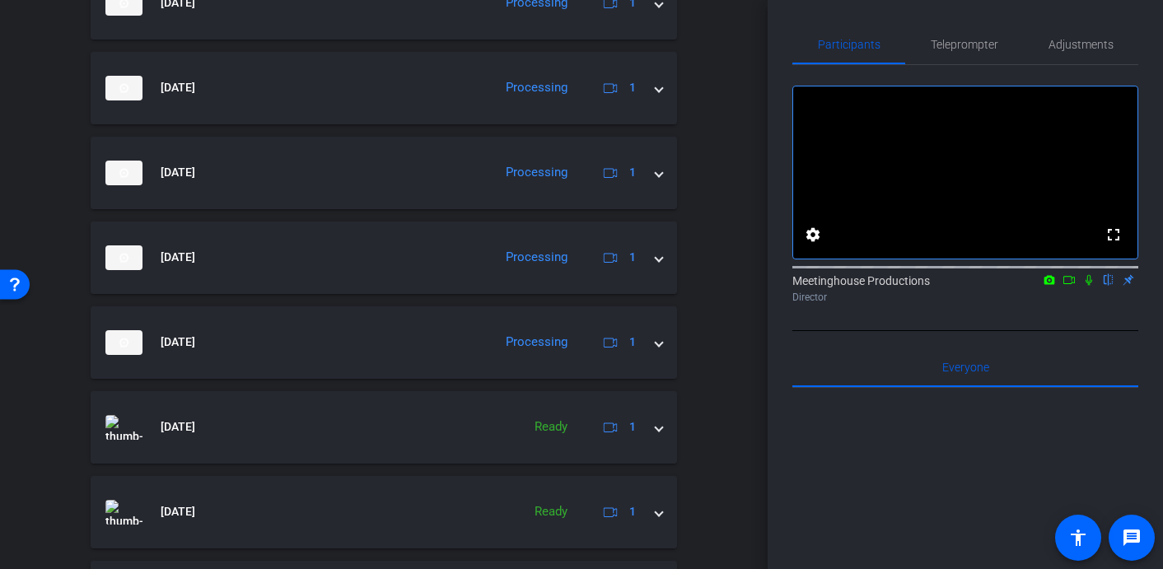
scroll to position [884, 0]
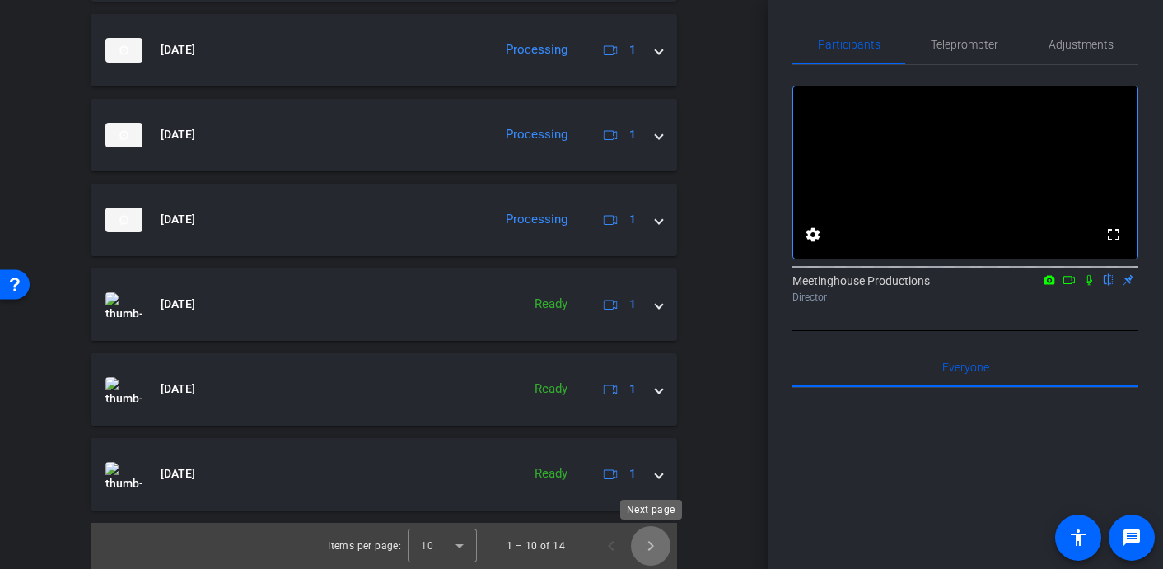
click at [646, 534] on span "Next page" at bounding box center [651, 546] width 40 height 40
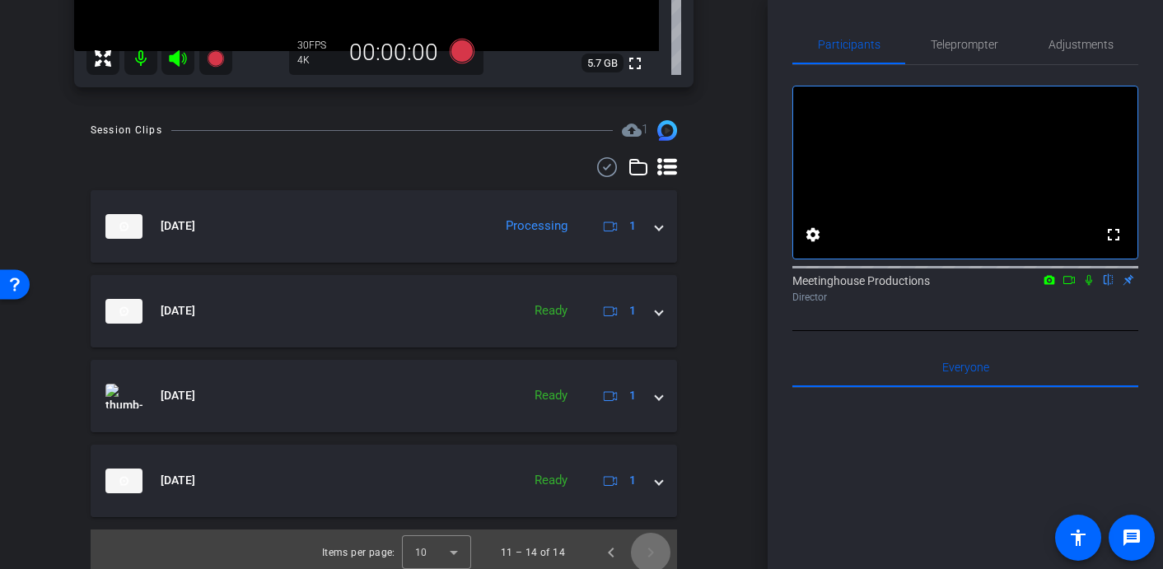
scroll to position [375, 0]
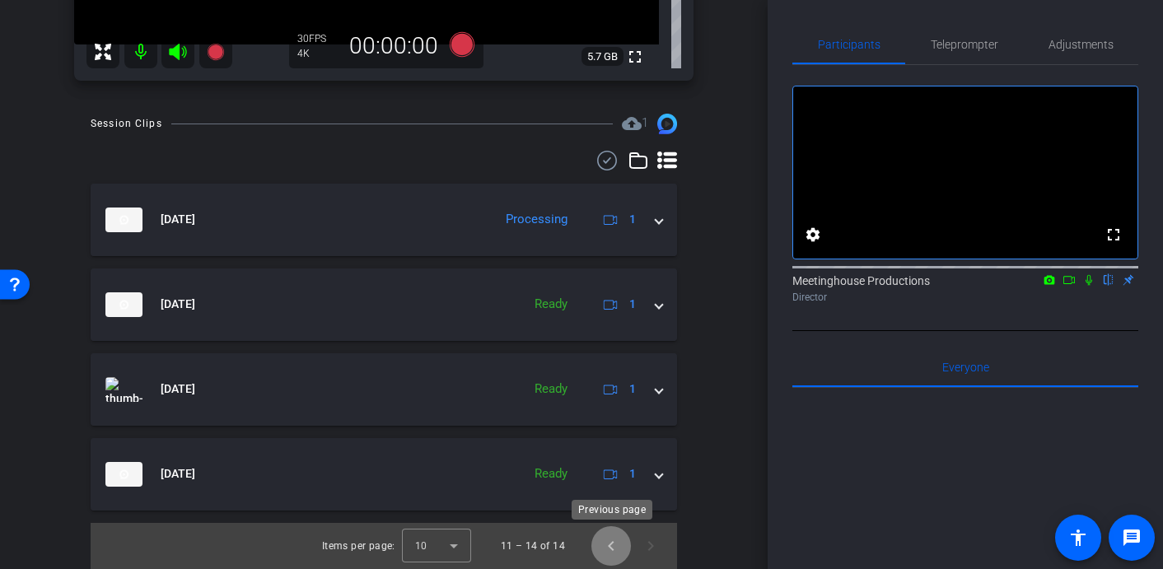
click at [610, 545] on span "Previous page" at bounding box center [611, 546] width 40 height 40
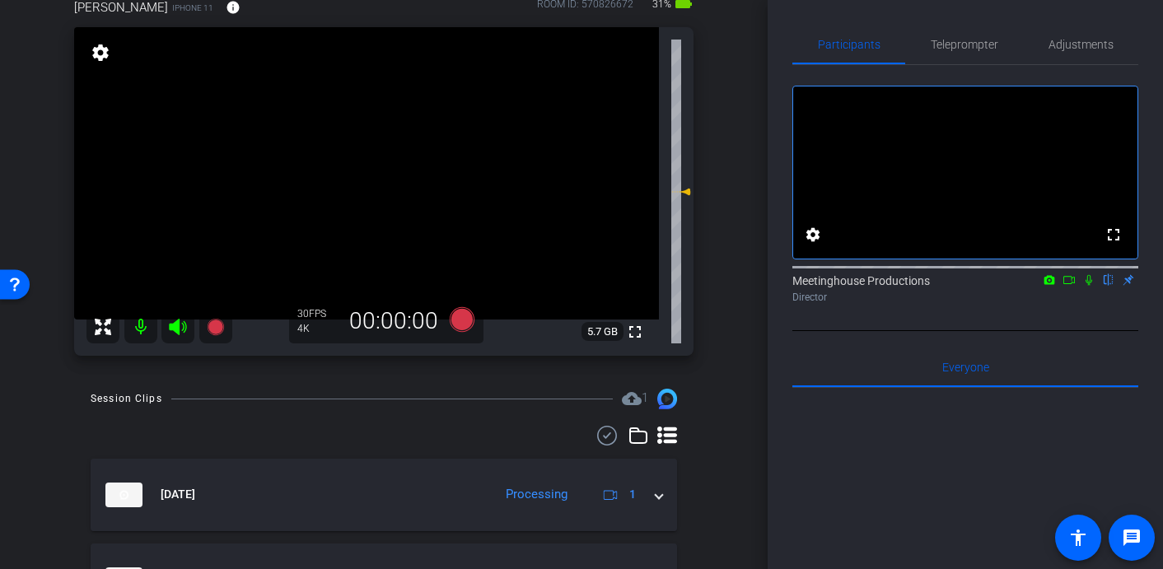
scroll to position [111, 0]
